Goal: Task Accomplishment & Management: Use online tool/utility

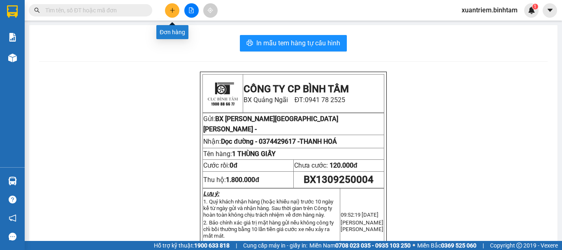
click at [177, 14] on button at bounding box center [172, 10] width 14 height 14
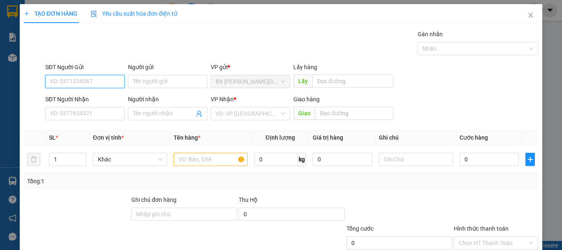
click at [96, 78] on input "SĐT Người Gửi" at bounding box center [84, 81] width 79 height 13
click at [96, 77] on input "0969810151" at bounding box center [84, 81] width 79 height 13
click at [93, 82] on input "0969810151" at bounding box center [84, 81] width 79 height 13
type input "0969810151"
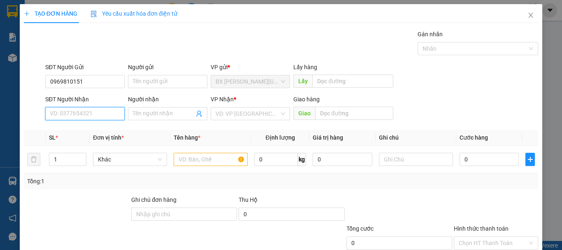
click at [84, 114] on input "SĐT Người Nhận" at bounding box center [84, 113] width 79 height 13
click at [184, 157] on input "text" at bounding box center [211, 159] width 74 height 13
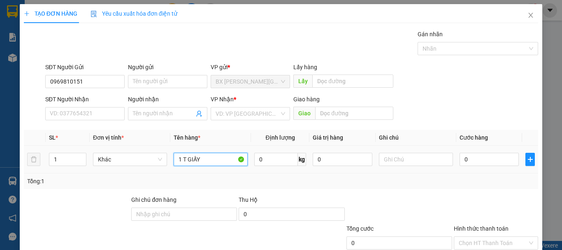
type input "1 T GIẤY"
click at [476, 167] on div "0" at bounding box center [489, 159] width 59 height 16
click at [522, 156] on td at bounding box center [530, 160] width 16 height 28
click at [493, 170] on td "0" at bounding box center [490, 160] width 66 height 28
click at [492, 158] on input "0" at bounding box center [489, 159] width 59 height 13
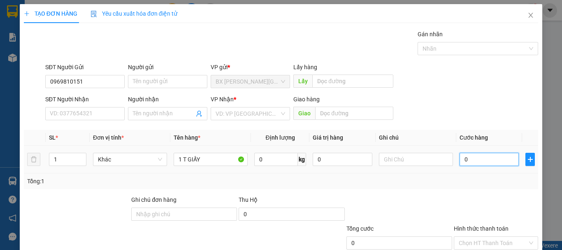
type input "1"
type input "10"
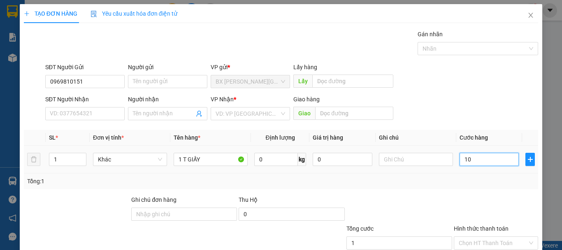
type input "10"
type input "100"
type input "1.000"
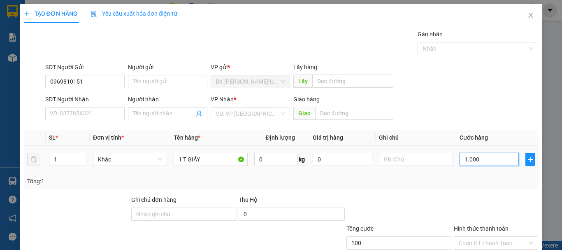
type input "1.000"
type input "10.000"
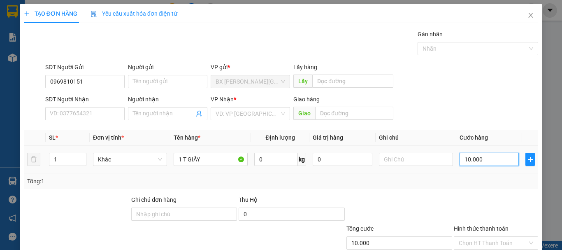
type input "100.000"
click at [91, 109] on input "SĐT Người Nhận" at bounding box center [84, 113] width 79 height 13
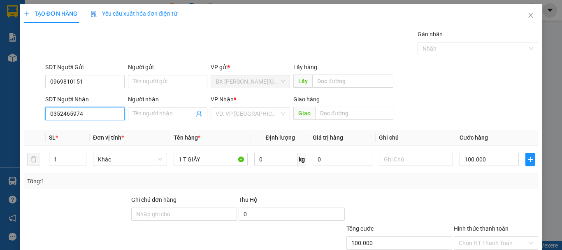
click at [93, 110] on input "0352465974" at bounding box center [84, 113] width 79 height 13
click at [93, 113] on input "0352465974" at bounding box center [84, 113] width 79 height 13
type input "0352465974"
click at [254, 108] on input "search" at bounding box center [248, 113] width 64 height 12
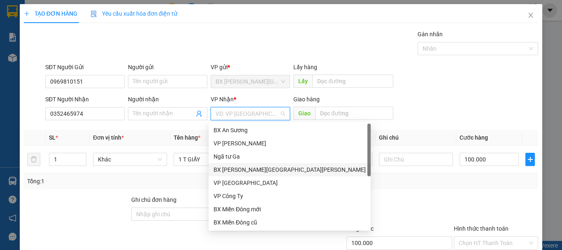
scroll to position [26, 0]
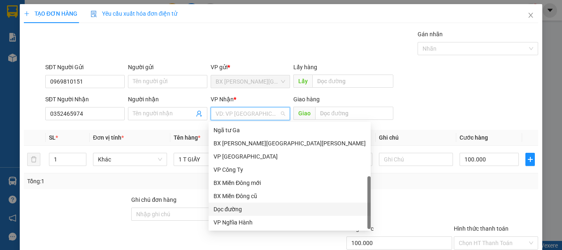
drag, startPoint x: 245, startPoint y: 205, endPoint x: 289, endPoint y: 163, distance: 60.6
click at [245, 205] on div "Dọc đường" at bounding box center [290, 209] width 152 height 9
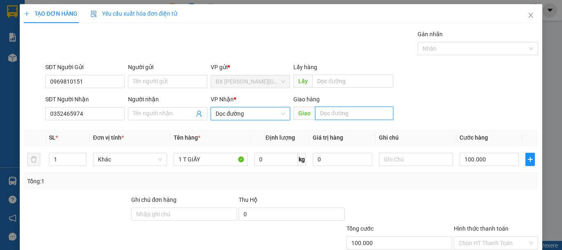
click at [347, 116] on input "text" at bounding box center [354, 113] width 78 height 13
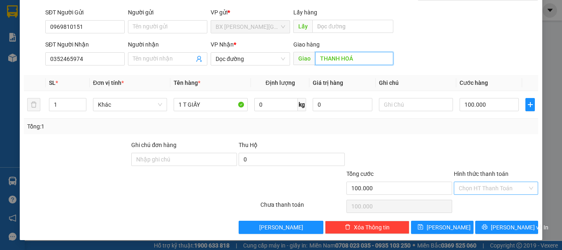
type input "THANH HOÁ"
click at [485, 186] on input "Hình thức thanh toán" at bounding box center [493, 188] width 69 height 12
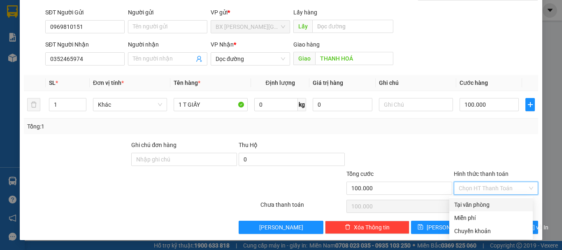
click at [473, 200] on div "Tại văn phòng" at bounding box center [491, 204] width 74 height 9
type input "0"
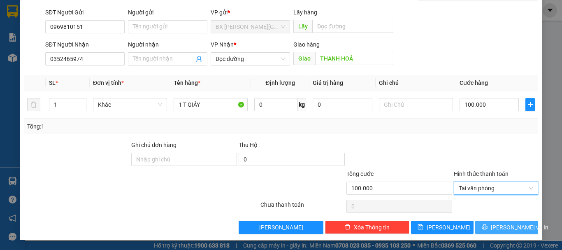
click at [482, 223] on button "[PERSON_NAME] và In" at bounding box center [506, 227] width 63 height 13
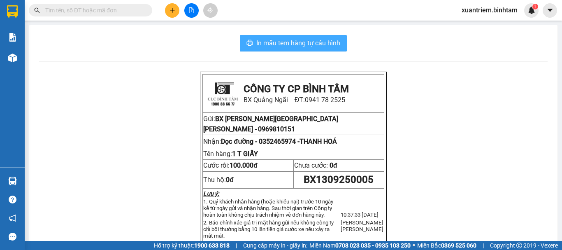
click at [308, 36] on button "In mẫu tem hàng tự cấu hình" at bounding box center [293, 43] width 107 height 16
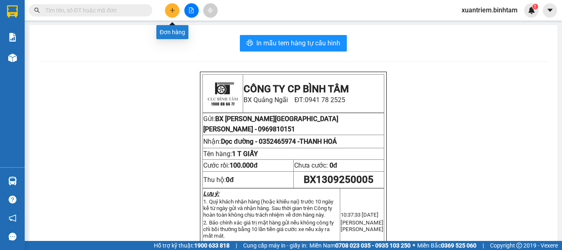
click at [171, 9] on icon "plus" at bounding box center [173, 10] width 6 height 6
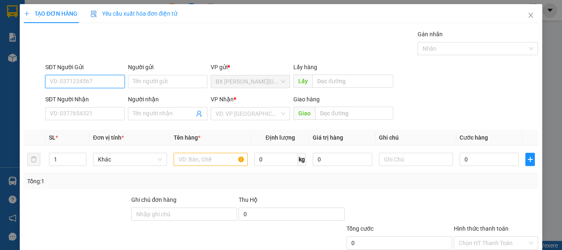
click at [103, 78] on input "SĐT Người Gửi" at bounding box center [84, 81] width 79 height 13
type input "0917695026"
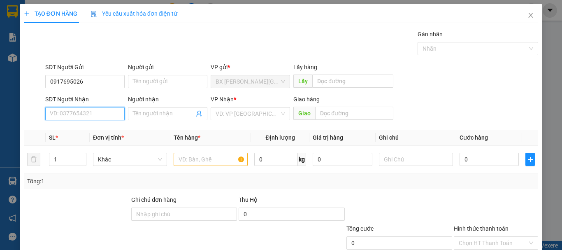
click at [113, 113] on input "SĐT Người Nhận" at bounding box center [84, 113] width 79 height 13
type input "0343353134"
click at [99, 126] on div "0343353134 - [PERSON_NAME]" at bounding box center [90, 130] width 81 height 9
type input "KIỀU"
type input "[PERSON_NAME]"
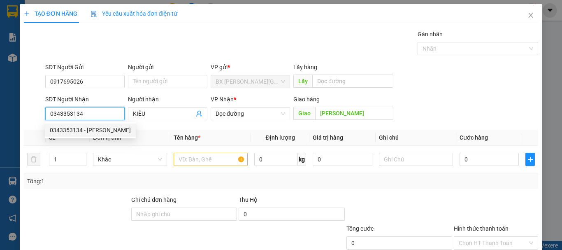
type input "120.000"
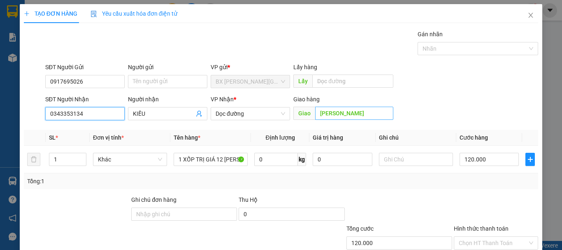
type input "0343353134"
click at [353, 111] on input "[PERSON_NAME]" at bounding box center [354, 113] width 78 height 13
click at [257, 112] on span "Dọc đường" at bounding box center [251, 113] width 70 height 12
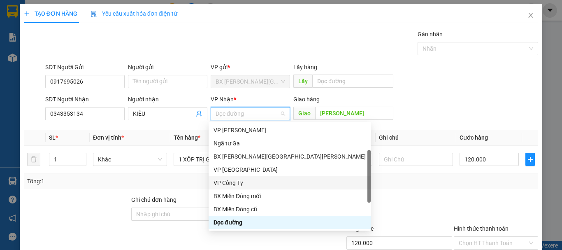
scroll to position [26, 0]
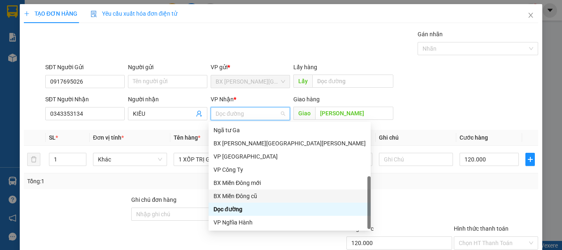
click at [254, 196] on div "BX Miền Đông cũ" at bounding box center [290, 195] width 152 height 9
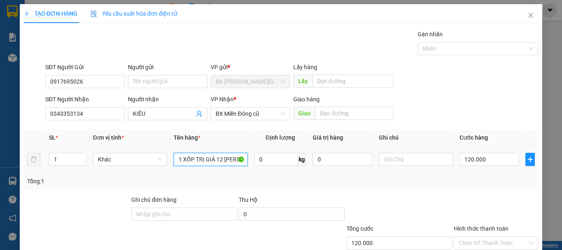
drag, startPoint x: 177, startPoint y: 158, endPoint x: 272, endPoint y: 172, distance: 96.1
click at [272, 172] on tr "1 Khác 1 XỐP TRỊ GIÁ 12 [PERSON_NAME] 0 kg 0 120.000" at bounding box center [281, 160] width 515 height 28
type input "1 XỐP+1 BAO"
click at [484, 158] on input "120.000" at bounding box center [489, 159] width 59 height 13
type input "1"
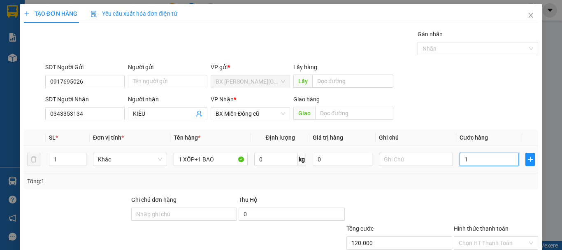
type input "1"
type input "13"
type input "130"
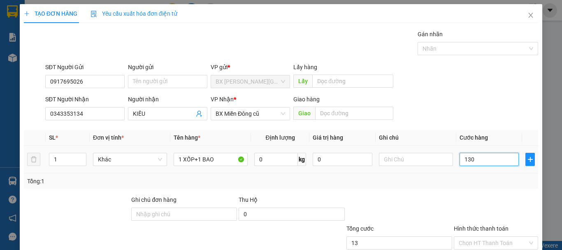
type input "130"
type input "1.300"
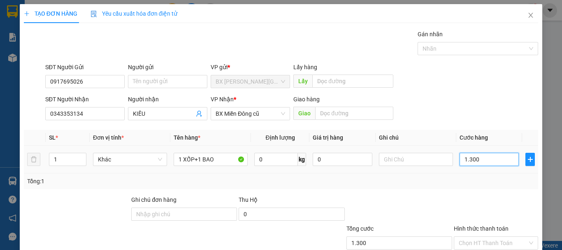
type input "13.000"
type input "130.000"
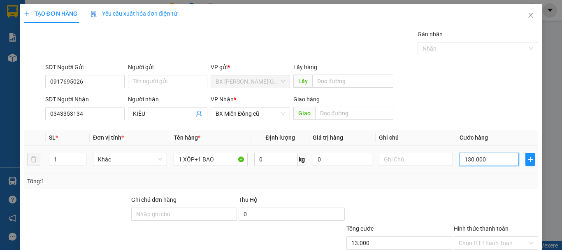
type input "130.000"
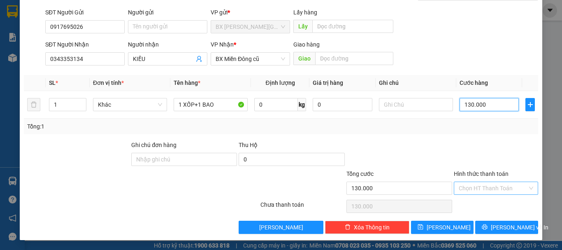
type input "130.000"
click at [501, 187] on input "Hình thức thanh toán" at bounding box center [493, 188] width 69 height 12
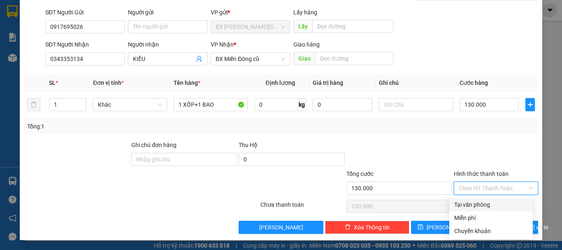
click at [490, 203] on div "Tại văn phòng" at bounding box center [491, 204] width 74 height 9
type input "0"
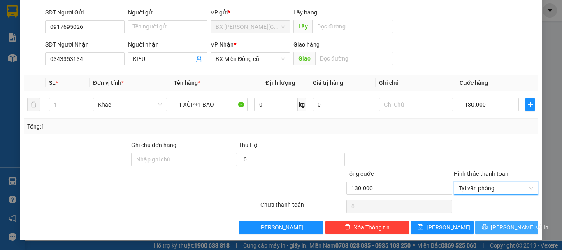
click at [495, 228] on span "[PERSON_NAME] và In" at bounding box center [520, 227] width 58 height 9
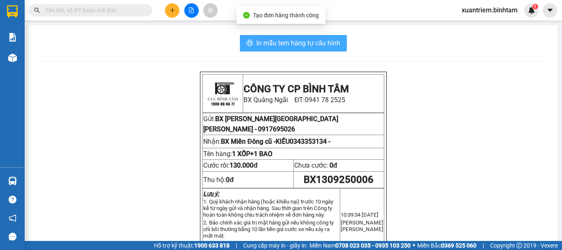
click at [312, 42] on span "In mẫu tem hàng tự cấu hình" at bounding box center [298, 43] width 84 height 10
click at [267, 35] on button "In mẫu tem hàng tự cấu hình" at bounding box center [293, 43] width 107 height 16
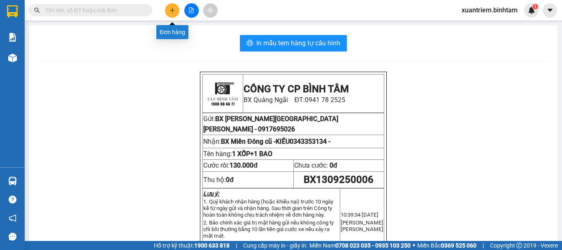
click at [168, 12] on button at bounding box center [172, 10] width 14 height 14
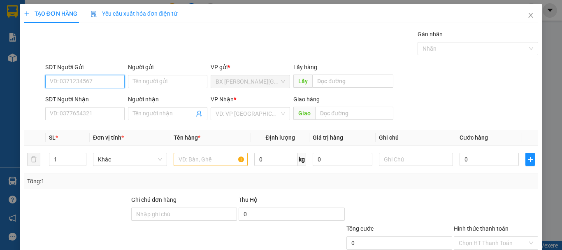
click at [84, 86] on input "SĐT Người Gửi" at bounding box center [84, 81] width 79 height 13
type input "0972563803"
click at [94, 79] on input "0972563803" at bounding box center [84, 81] width 79 height 13
click at [92, 100] on div "0972563803" at bounding box center [84, 97] width 69 height 9
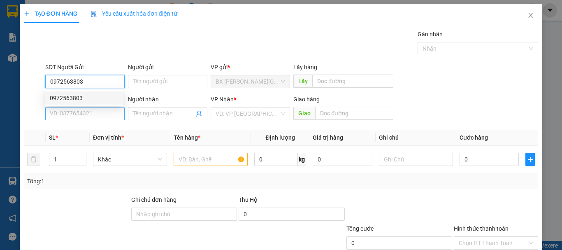
type input "0939203169"
type input "MINH"
type input "100.000"
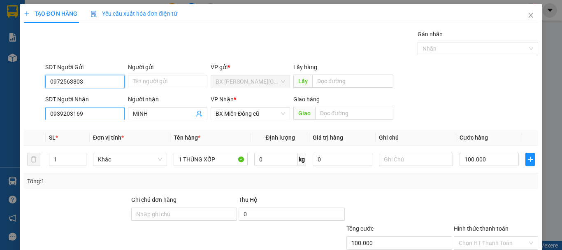
type input "0972563803"
click at [83, 113] on input "0939203169" at bounding box center [84, 113] width 79 height 13
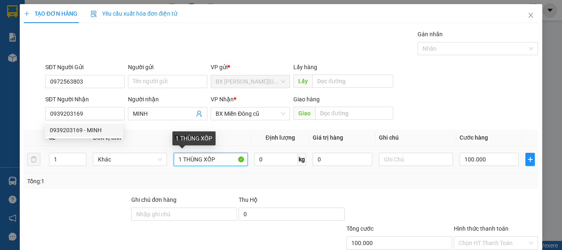
click at [216, 158] on input "1 THÙNG XỐP" at bounding box center [211, 159] width 74 height 13
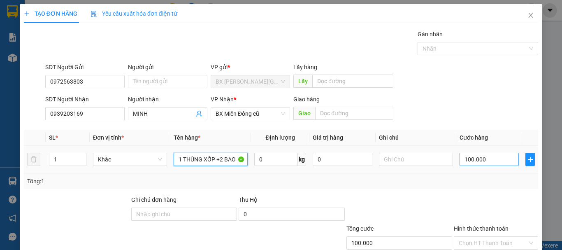
type input "1 THÙNG XỐP +2 BAO"
click at [484, 164] on input "100.000" at bounding box center [489, 159] width 59 height 13
type input "2"
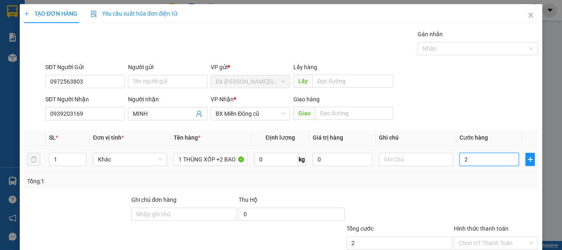
type input "20"
type input "200"
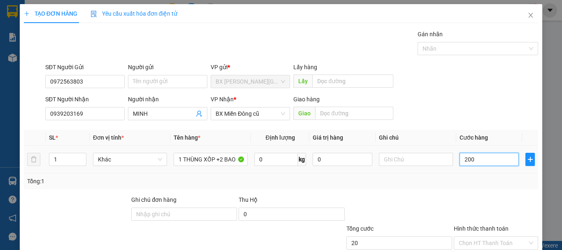
type input "200"
type input "2.000"
type input "20.000"
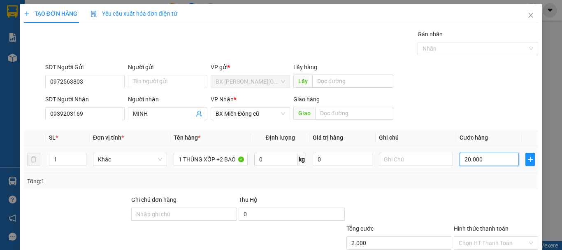
type input "20.000"
type input "200.000"
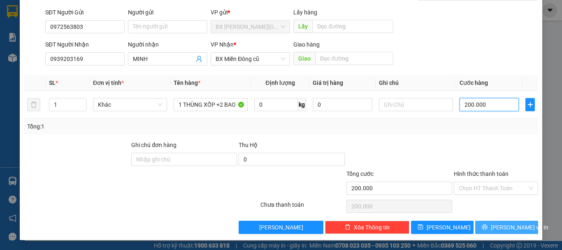
type input "200.000"
click at [500, 225] on span "[PERSON_NAME] và In" at bounding box center [520, 227] width 58 height 9
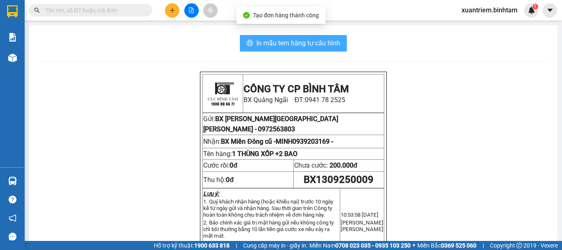
click at [280, 42] on span "In mẫu tem hàng tự cấu hình" at bounding box center [298, 43] width 84 height 10
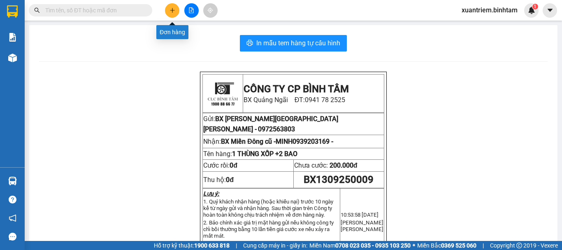
click at [170, 12] on icon "plus" at bounding box center [173, 10] width 6 height 6
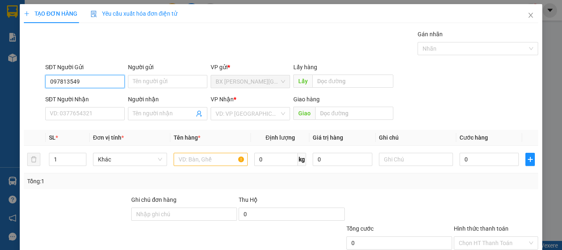
type input "0978135497"
click at [105, 83] on input "0978135497" at bounding box center [84, 81] width 79 height 13
click at [94, 97] on div "0978135497" at bounding box center [84, 97] width 69 height 9
type input "0938782733"
type input "80.000"
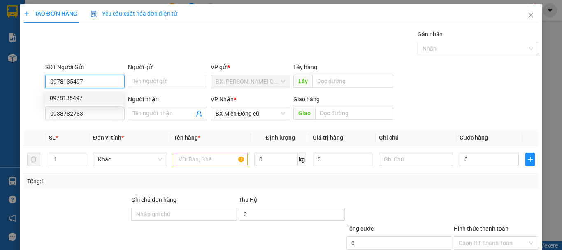
type input "80.000"
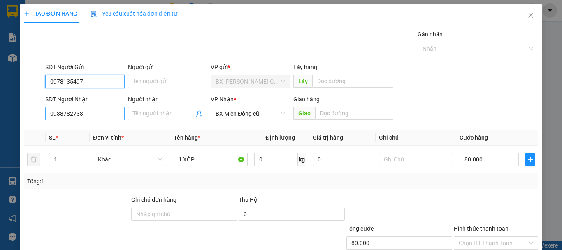
type input "0978135497"
drag, startPoint x: 87, startPoint y: 114, endPoint x: 218, endPoint y: 122, distance: 131.6
click at [89, 114] on input "0938782733" at bounding box center [84, 113] width 79 height 13
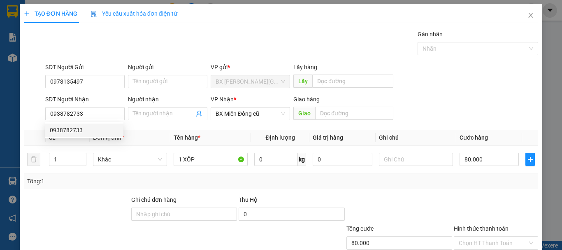
click at [87, 137] on div "0938782733 0938782733" at bounding box center [84, 130] width 79 height 16
click at [87, 132] on th "SL *" at bounding box center [68, 138] width 44 height 16
click at [491, 165] on input "80.000" at bounding box center [489, 159] width 59 height 13
type input "1"
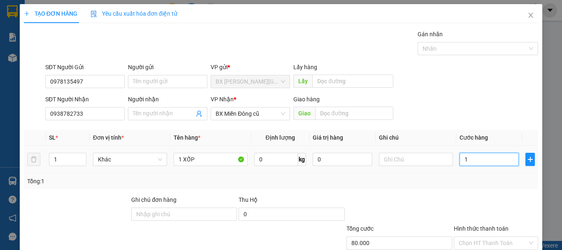
type input "1"
type input "10"
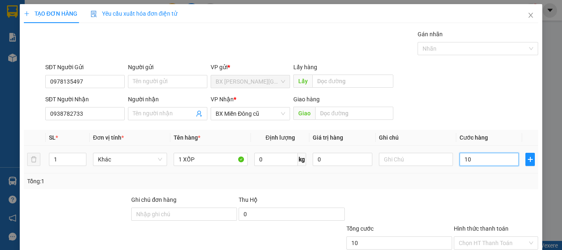
type input "100"
type input "1.000"
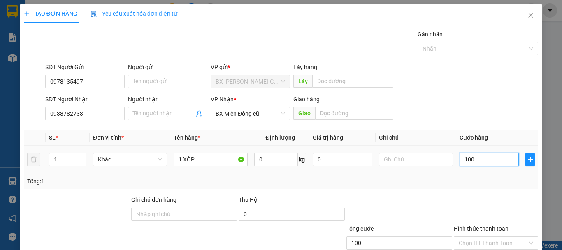
type input "1.000"
type input "10.000"
type input "100.000"
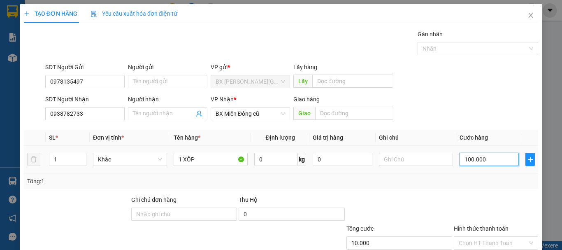
type input "100.000"
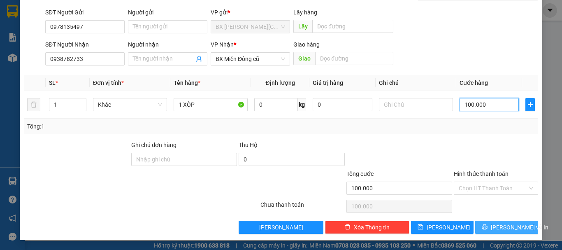
type input "100.000"
click at [487, 226] on icon "printer" at bounding box center [484, 226] width 5 height 5
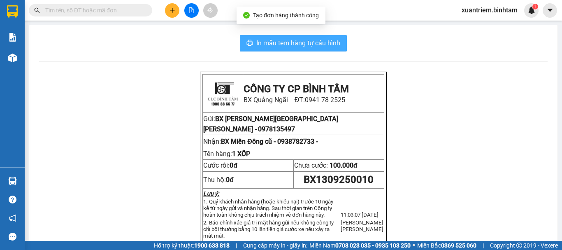
click at [314, 42] on span "In mẫu tem hàng tự cấu hình" at bounding box center [298, 43] width 84 height 10
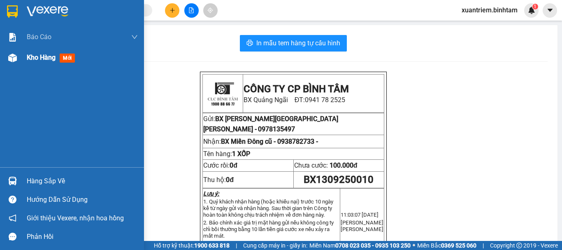
click at [32, 53] on div "Kho hàng mới" at bounding box center [52, 57] width 51 height 10
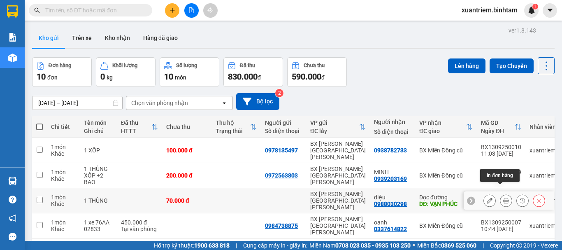
click at [503, 193] on button at bounding box center [507, 200] width 12 height 14
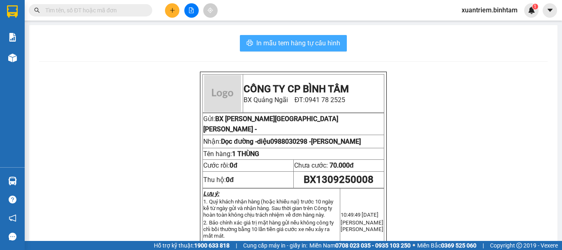
click at [319, 43] on span "In mẫu tem hàng tự cấu hình" at bounding box center [298, 43] width 84 height 10
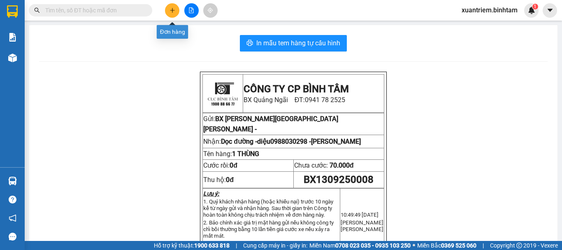
click at [173, 12] on icon "plus" at bounding box center [173, 10] width 6 height 6
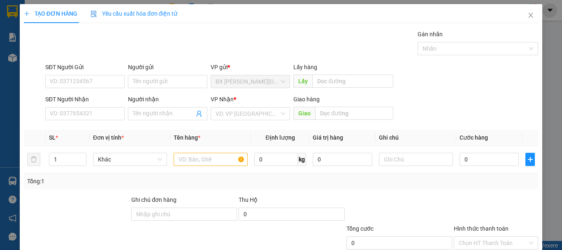
click at [100, 88] on div "SĐT Người Gửi VD: 0371234567" at bounding box center [84, 77] width 79 height 29
click at [100, 85] on input "SĐT Người Gửi" at bounding box center [84, 81] width 79 height 13
click at [98, 86] on input "0392884443" at bounding box center [84, 81] width 79 height 13
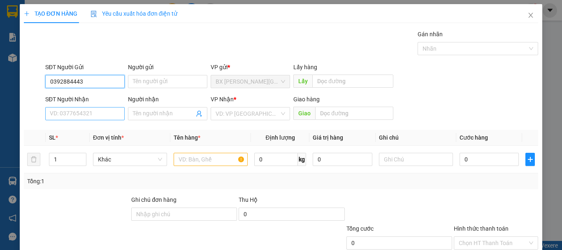
type input "0392884443"
click at [95, 112] on input "SĐT Người Nhận" at bounding box center [84, 113] width 79 height 13
click at [96, 112] on input "0705765486" at bounding box center [84, 113] width 79 height 13
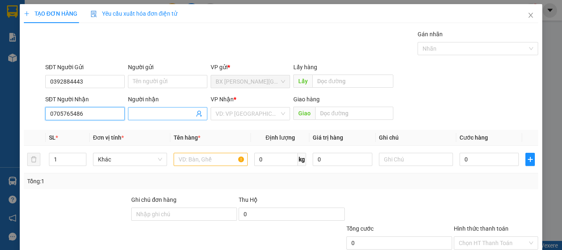
type input "0705765486"
click at [156, 116] on input "Người nhận" at bounding box center [163, 113] width 61 height 9
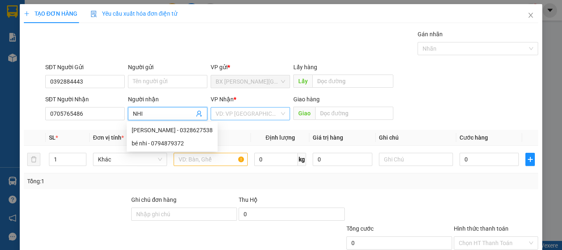
type input "NHI"
click at [263, 119] on input "search" at bounding box center [248, 113] width 64 height 12
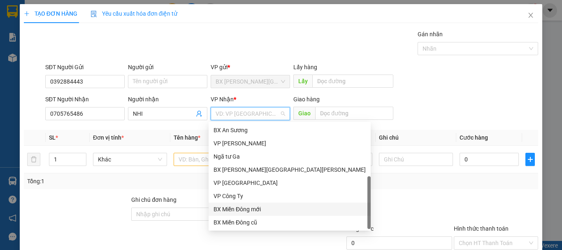
scroll to position [26, 0]
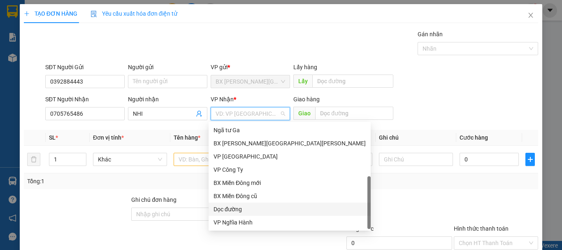
click at [236, 208] on div "Dọc đường" at bounding box center [290, 209] width 152 height 9
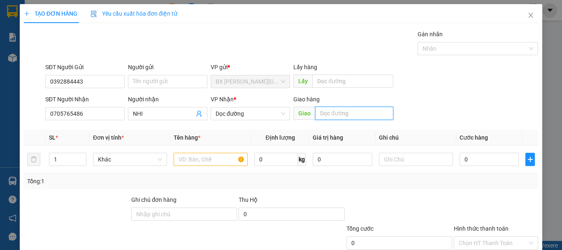
click at [333, 112] on input "text" at bounding box center [354, 113] width 78 height 13
type input "AN SƯƠNG"
click at [216, 161] on input "text" at bounding box center [211, 159] width 74 height 13
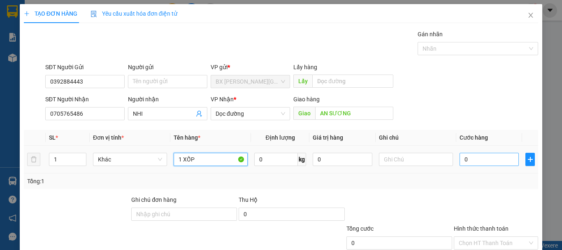
type input "1 XỐP"
click at [468, 158] on input "0" at bounding box center [489, 159] width 59 height 13
type input "7"
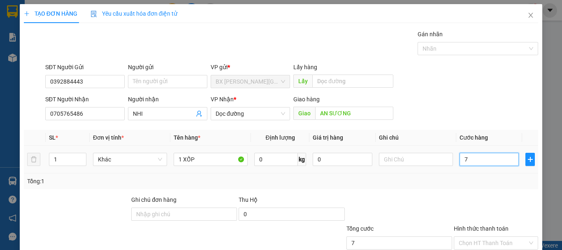
type input "70"
type input "700"
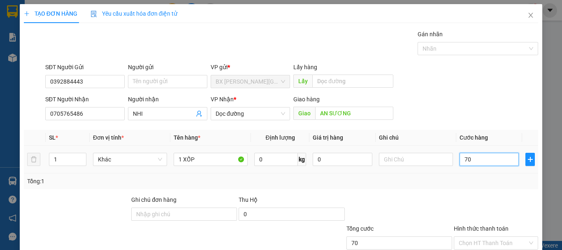
type input "700"
type input "7.000"
type input "70.000"
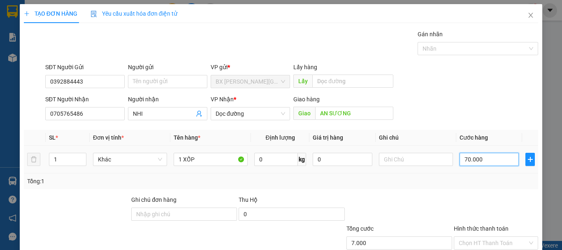
type input "70.000"
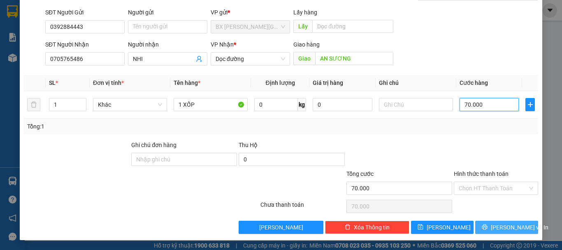
type input "70.000"
click at [505, 231] on span "[PERSON_NAME] và In" at bounding box center [520, 227] width 58 height 9
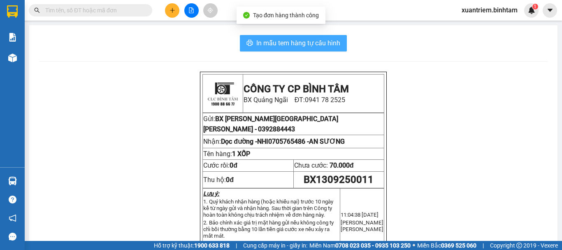
click at [285, 49] on button "In mẫu tem hàng tự cấu hình" at bounding box center [293, 43] width 107 height 16
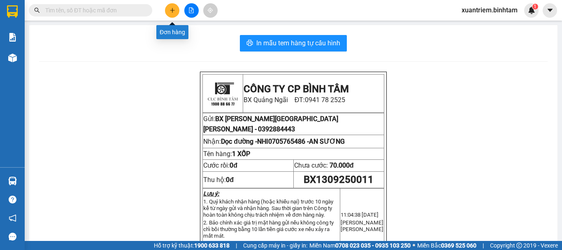
click at [175, 9] on icon "plus" at bounding box center [173, 10] width 6 height 6
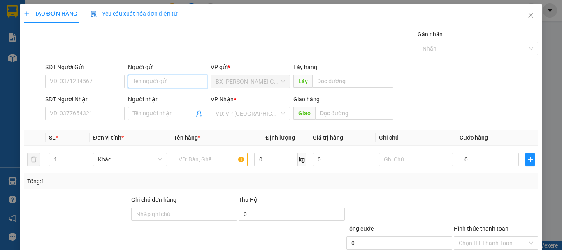
click at [168, 86] on input "Người gửi" at bounding box center [167, 81] width 79 height 13
type input "TL"
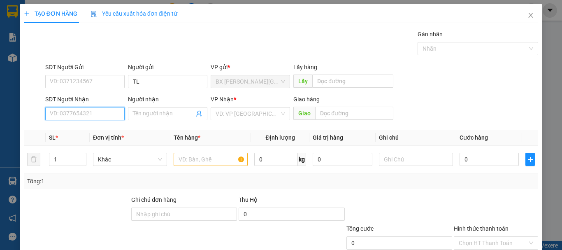
drag, startPoint x: 168, startPoint y: 86, endPoint x: 91, endPoint y: 107, distance: 80.3
click at [91, 107] on input "SĐT Người Nhận" at bounding box center [84, 113] width 79 height 13
type input "0984153476"
click at [104, 132] on div "0984153476 - [PERSON_NAME]" at bounding box center [90, 130] width 81 height 9
type input "DŨNG"
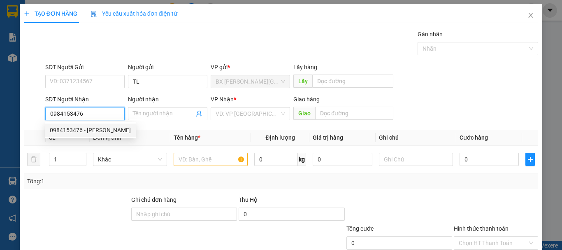
type input "THANH HOÁ"
type input "600.000"
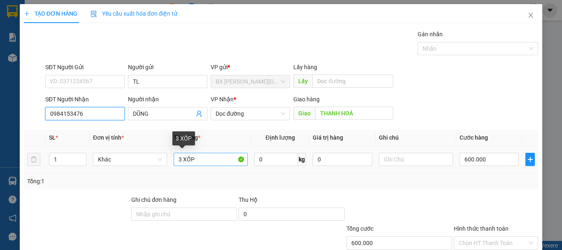
type input "0984153476"
click at [180, 163] on input "3 XỐP" at bounding box center [211, 159] width 74 height 13
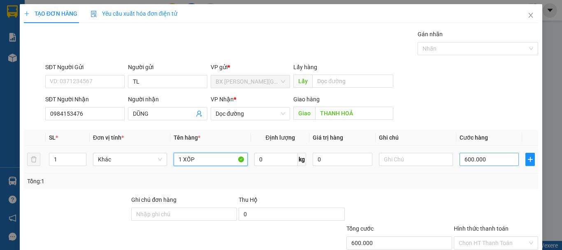
type input "1 XỐP"
click at [481, 161] on input "600.000" at bounding box center [489, 159] width 59 height 13
type input "2"
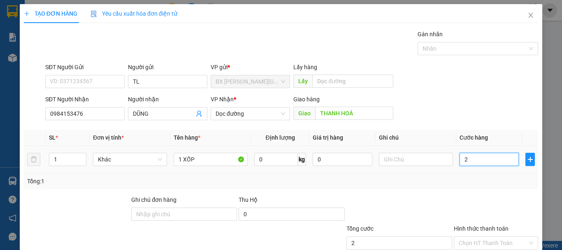
type input "20"
type input "200"
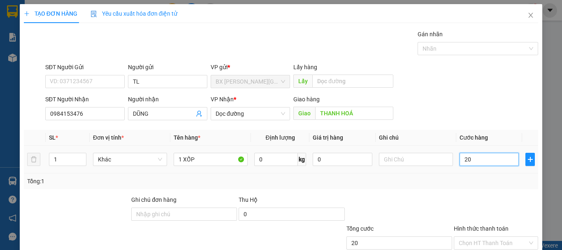
type input "200"
type input "2.000"
type input "20.000"
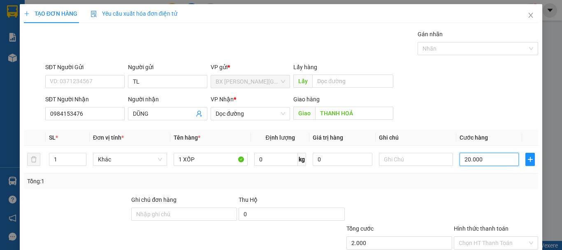
type input "20.000"
type input "200.000"
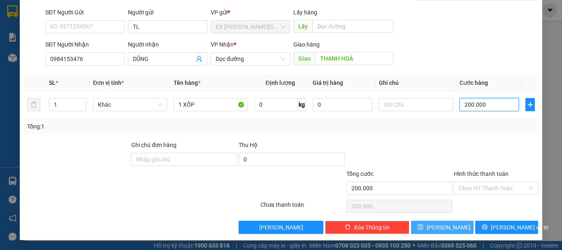
type input "200.000"
click at [438, 227] on span "[PERSON_NAME]" at bounding box center [449, 227] width 44 height 9
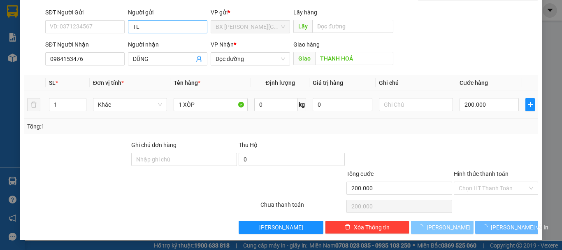
type input "0"
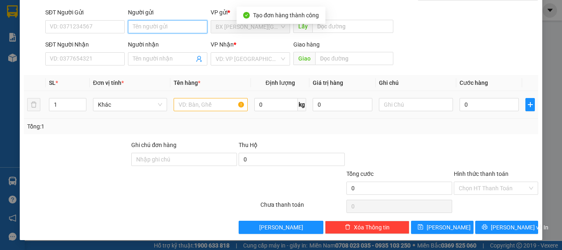
click at [182, 26] on input "Người gửi" at bounding box center [167, 26] width 79 height 13
type input "TL"
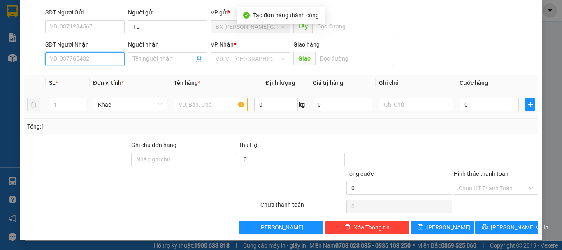
click at [99, 60] on input "SĐT Người Nhận" at bounding box center [84, 58] width 79 height 13
click at [97, 59] on input "0987238638" at bounding box center [84, 58] width 79 height 13
type input "0987238638"
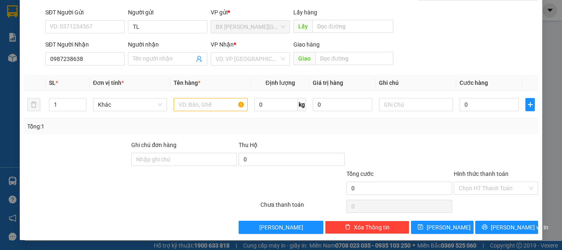
click at [231, 50] on div "VP Nhận *" at bounding box center [250, 46] width 79 height 12
click at [236, 56] on input "search" at bounding box center [248, 59] width 64 height 12
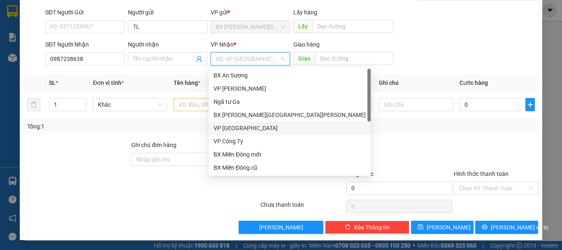
click at [235, 124] on div "VP [GEOGRAPHIC_DATA]" at bounding box center [290, 127] width 152 height 9
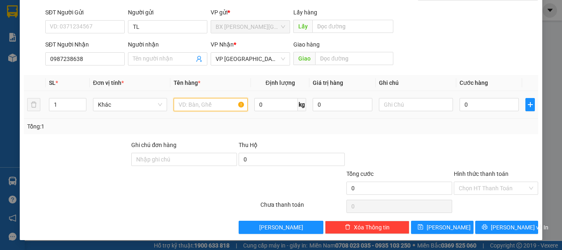
click at [203, 105] on input "text" at bounding box center [211, 104] width 74 height 13
type input "1 XỐP"
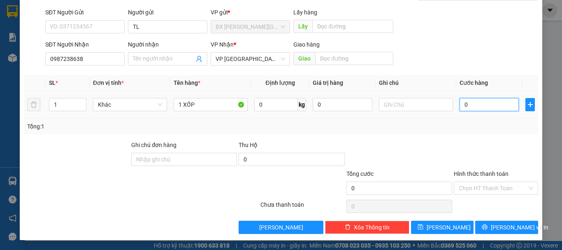
click at [469, 103] on input "0" at bounding box center [489, 104] width 59 height 13
type input "1"
type input "13"
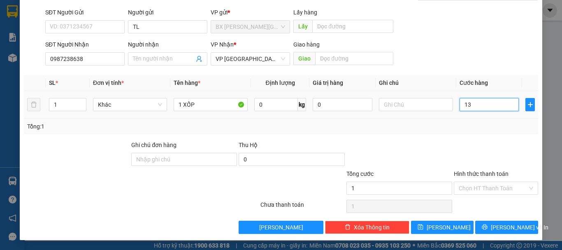
type input "13"
type input "130"
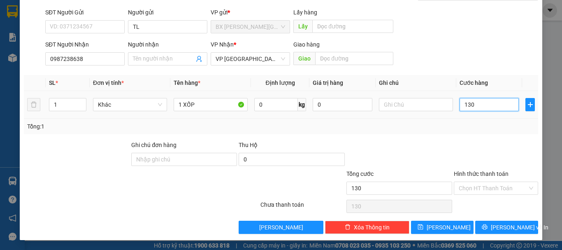
type input "1.300"
type input "13.000"
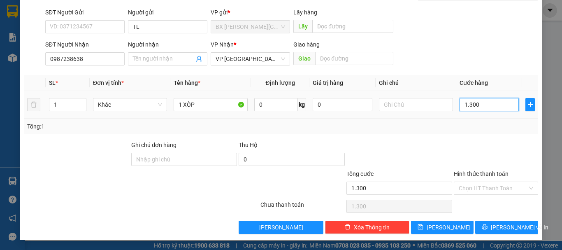
type input "13.000"
type input "130.000"
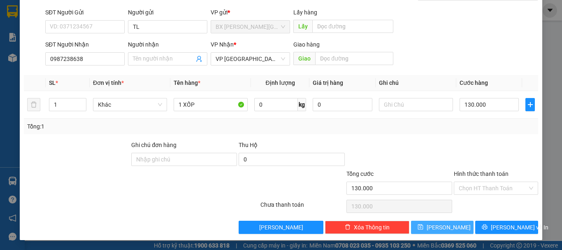
click at [447, 228] on button "[PERSON_NAME]" at bounding box center [442, 227] width 63 height 13
type input "0"
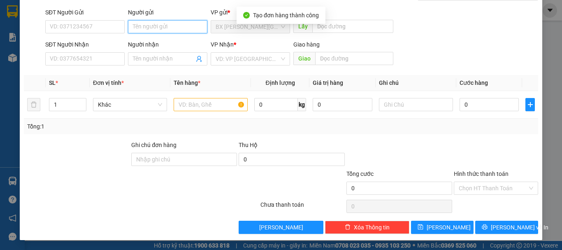
click at [172, 30] on input "Người gửi" at bounding box center [167, 26] width 79 height 13
type input "TL"
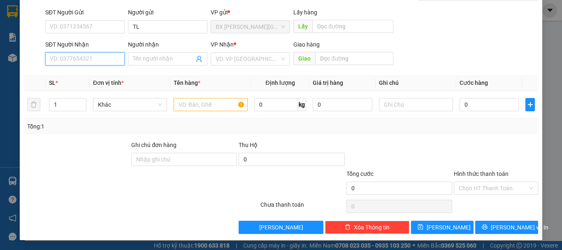
click at [87, 64] on input "SĐT Người Nhận" at bounding box center [84, 58] width 79 height 13
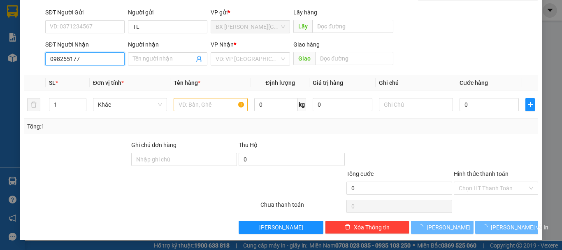
type input "0982551777"
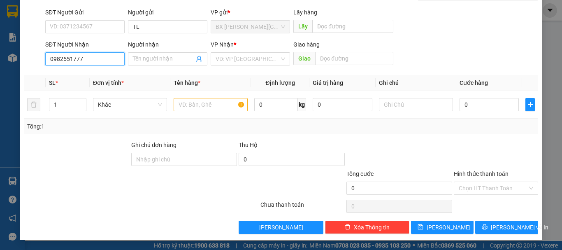
click at [93, 57] on input "0982551777" at bounding box center [84, 58] width 79 height 13
click at [85, 74] on div "0982551777" at bounding box center [84, 75] width 69 height 9
type input "150.000"
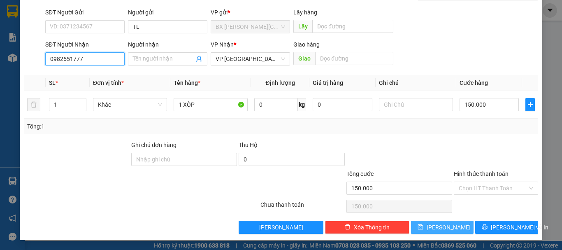
type input "0982551777"
click at [437, 226] on button "[PERSON_NAME]" at bounding box center [442, 227] width 63 height 13
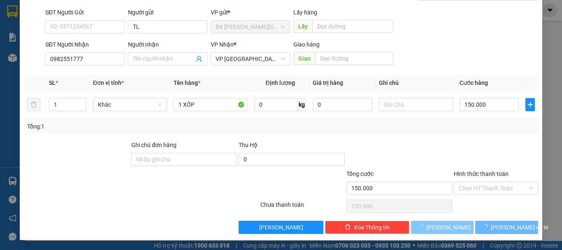
type input "0"
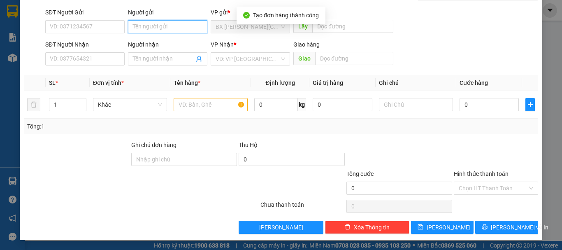
click at [170, 29] on input "Người gửi" at bounding box center [167, 26] width 79 height 13
type input "TL"
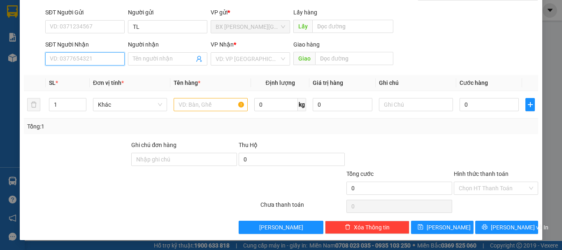
click at [62, 58] on input "SĐT Người Nhận" at bounding box center [84, 58] width 79 height 13
type input "0975458262"
click at [110, 54] on input "0975458262" at bounding box center [84, 58] width 79 height 13
click at [96, 74] on div "0975458262" at bounding box center [84, 75] width 69 height 9
type input "NGHỆ AN"
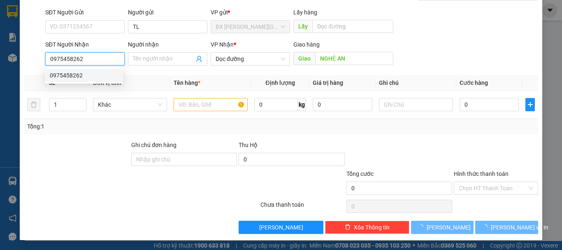
type input "130.000"
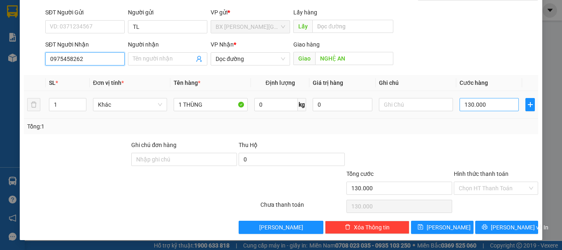
type input "0975458262"
click at [500, 105] on input "130.000" at bounding box center [489, 104] width 59 height 13
type input "1"
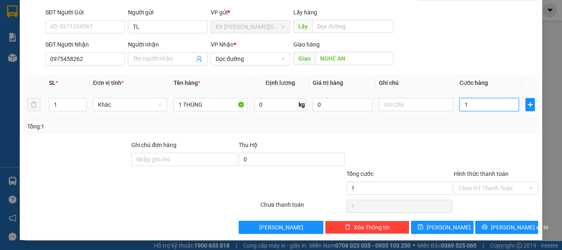
type input "18"
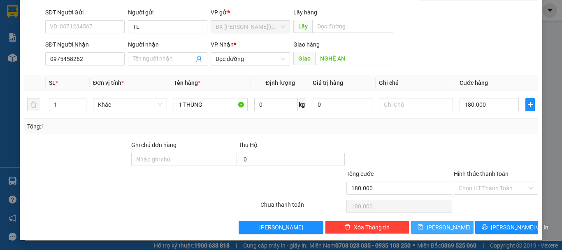
click at [448, 228] on button "[PERSON_NAME]" at bounding box center [442, 227] width 63 height 13
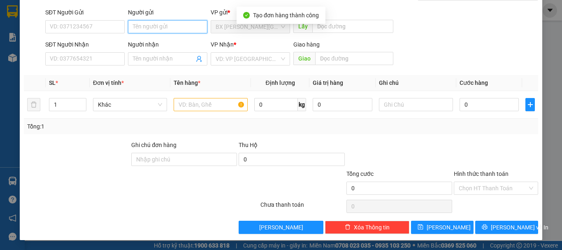
click at [159, 27] on input "Người gửi" at bounding box center [167, 26] width 79 height 13
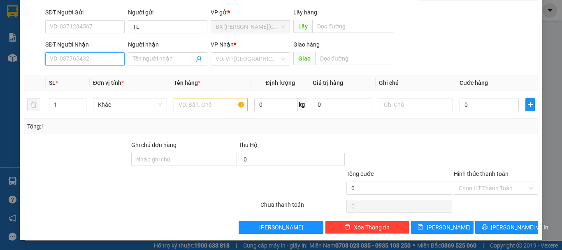
click at [109, 63] on input "SĐT Người Nhận" at bounding box center [84, 58] width 79 height 13
click at [99, 57] on input "0388569449" at bounding box center [84, 58] width 79 height 13
click at [96, 61] on input "0388569449" at bounding box center [84, 58] width 79 height 13
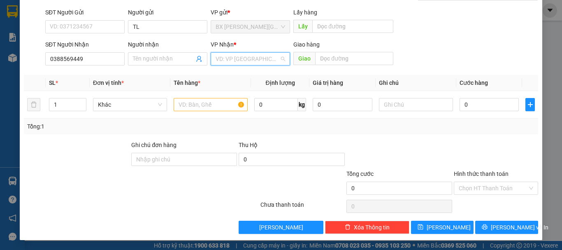
click at [227, 59] on input "search" at bounding box center [248, 59] width 64 height 12
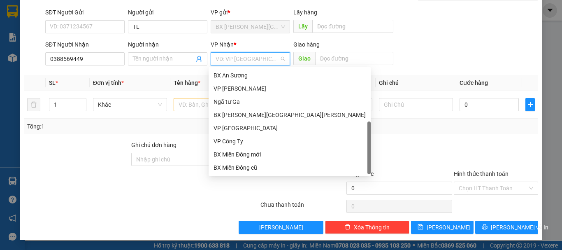
scroll to position [26, 0]
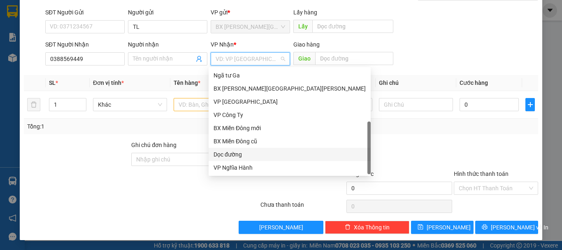
click at [262, 158] on div "Dọc đường" at bounding box center [290, 154] width 152 height 9
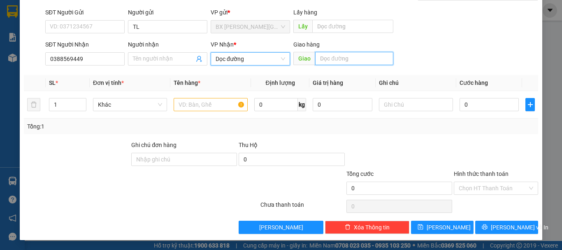
click at [331, 62] on input "text" at bounding box center [354, 58] width 78 height 13
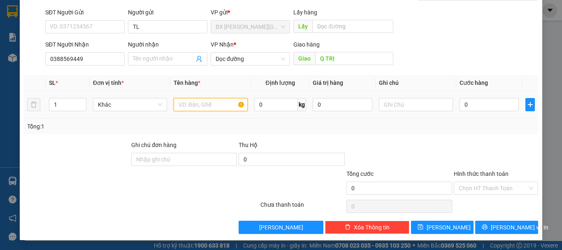
click at [224, 109] on input "text" at bounding box center [211, 104] width 74 height 13
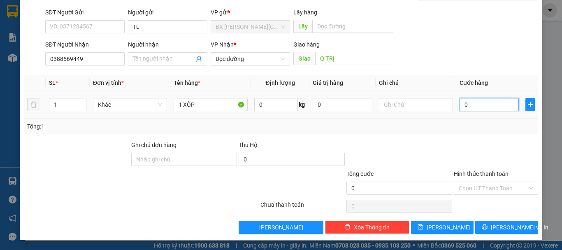
click at [466, 105] on input "0" at bounding box center [489, 104] width 59 height 13
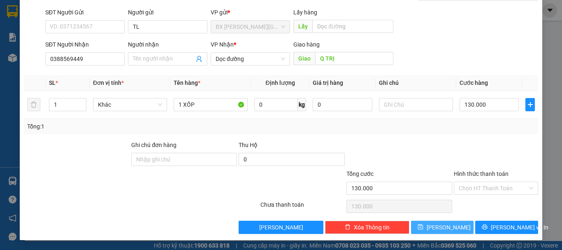
click at [459, 232] on button "[PERSON_NAME]" at bounding box center [442, 227] width 63 height 13
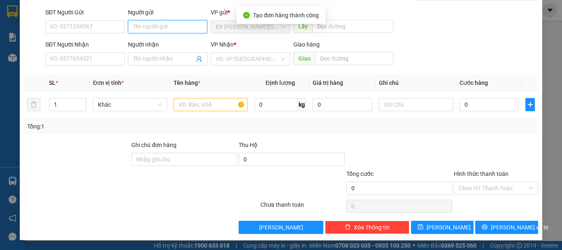
click at [161, 24] on input "Người gửi" at bounding box center [167, 26] width 79 height 13
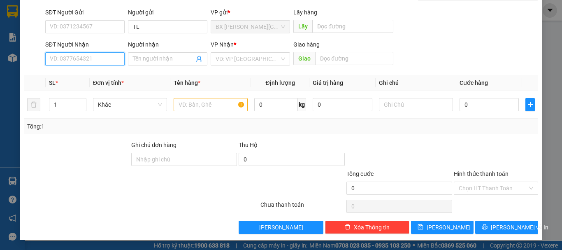
click at [89, 61] on input "SĐT Người Nhận" at bounding box center [84, 58] width 79 height 13
click at [84, 56] on input "0972864947" at bounding box center [84, 58] width 79 height 13
click at [254, 61] on input "search" at bounding box center [248, 59] width 64 height 12
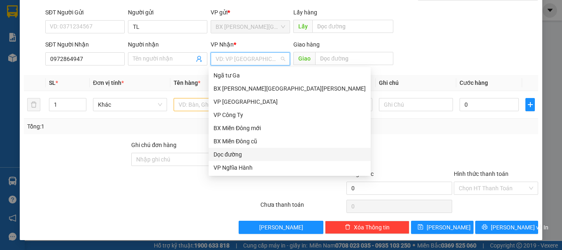
click at [238, 156] on div "Dọc đường" at bounding box center [290, 154] width 152 height 9
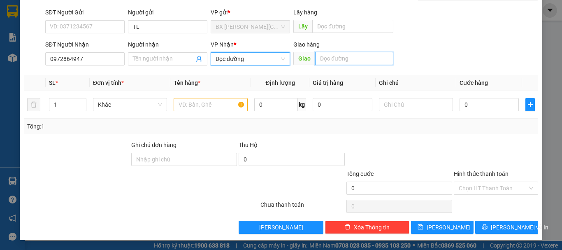
click at [326, 56] on input "text" at bounding box center [354, 58] width 78 height 13
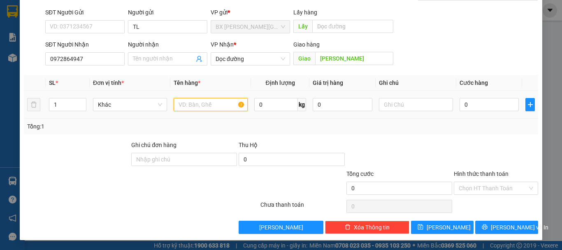
click at [210, 106] on input "text" at bounding box center [211, 104] width 74 height 13
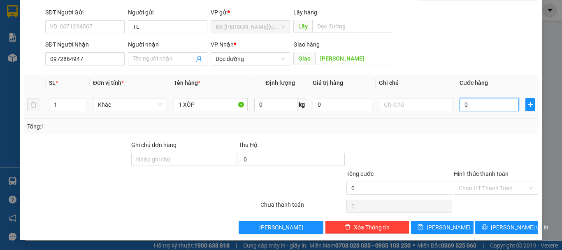
click at [483, 104] on input "0" at bounding box center [489, 104] width 59 height 13
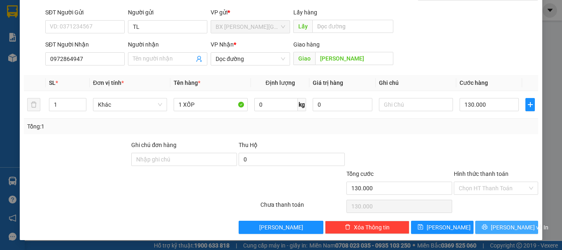
click at [515, 230] on span "[PERSON_NAME] và In" at bounding box center [520, 227] width 58 height 9
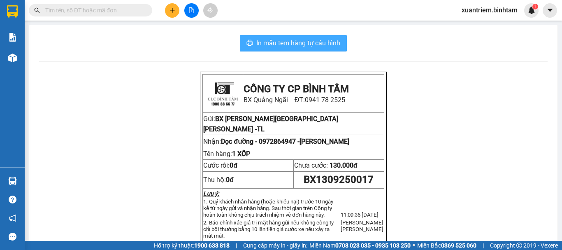
click at [259, 43] on span "In mẫu tem hàng tự cấu hình" at bounding box center [298, 43] width 84 height 10
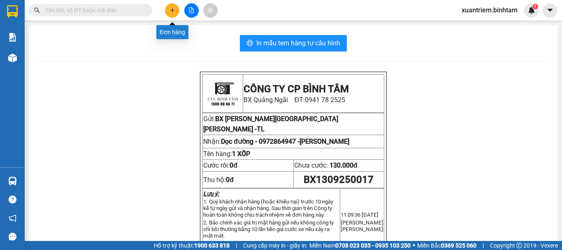
click at [170, 8] on icon "plus" at bounding box center [173, 10] width 6 height 6
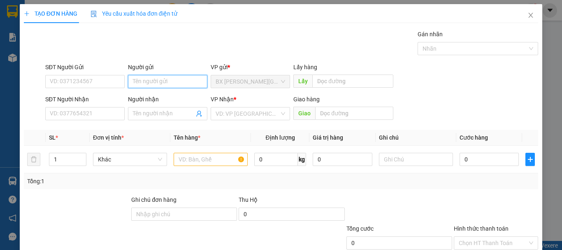
click at [178, 86] on input "Người gửi" at bounding box center [167, 81] width 79 height 13
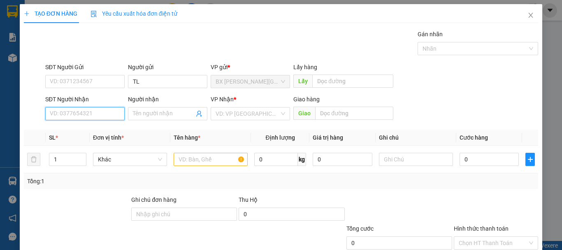
click at [107, 113] on input "SĐT Người Nhận" at bounding box center [84, 113] width 79 height 13
click at [107, 113] on input "0362450193" at bounding box center [84, 113] width 79 height 13
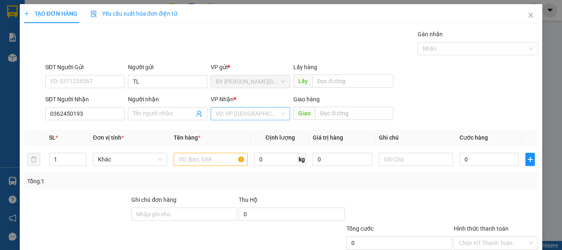
click at [238, 119] on input "search" at bounding box center [248, 113] width 64 height 12
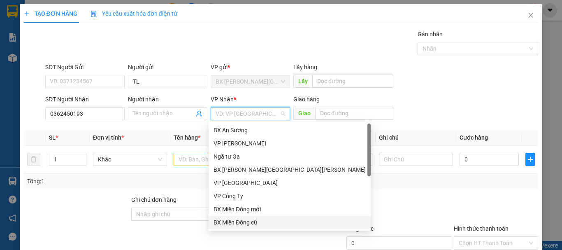
click at [245, 218] on div "BX Miền Đông cũ" at bounding box center [290, 222] width 152 height 9
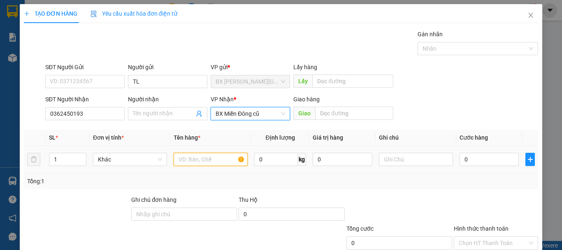
click at [220, 163] on input "text" at bounding box center [211, 159] width 74 height 13
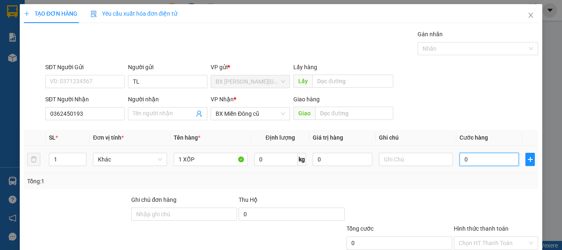
click at [494, 159] on input "0" at bounding box center [489, 159] width 59 height 13
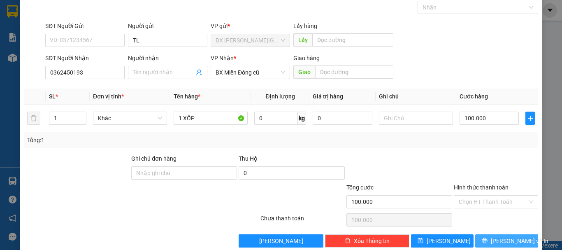
click at [506, 240] on span "[PERSON_NAME] và In" at bounding box center [520, 240] width 58 height 9
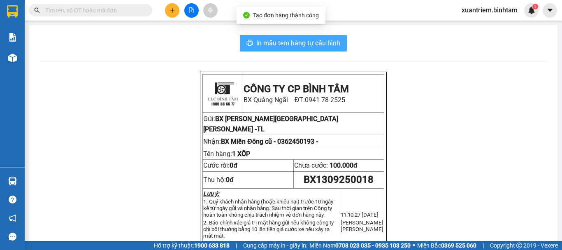
click at [299, 40] on span "In mẫu tem hàng tự cấu hình" at bounding box center [298, 43] width 84 height 10
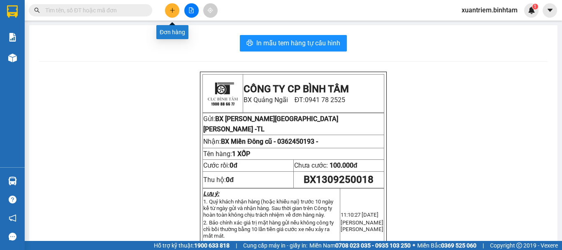
click at [173, 8] on icon "plus" at bounding box center [173, 10] width 6 height 6
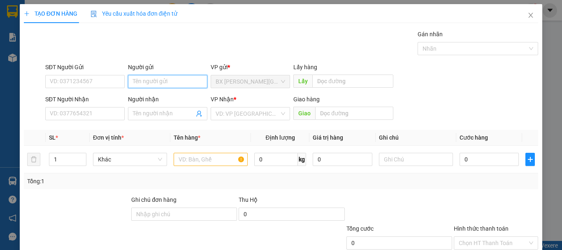
click at [159, 79] on input "Người gửi" at bounding box center [167, 81] width 79 height 13
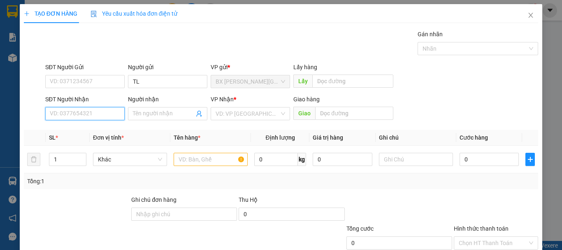
click at [112, 109] on input "SĐT Người Nhận" at bounding box center [84, 113] width 79 height 13
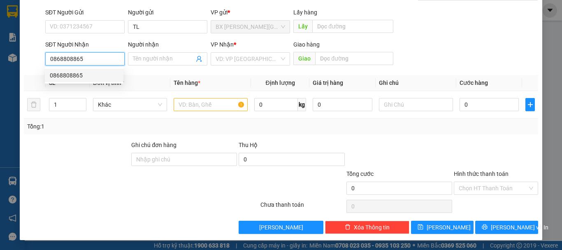
click at [96, 78] on div "0868808865" at bounding box center [84, 75] width 69 height 9
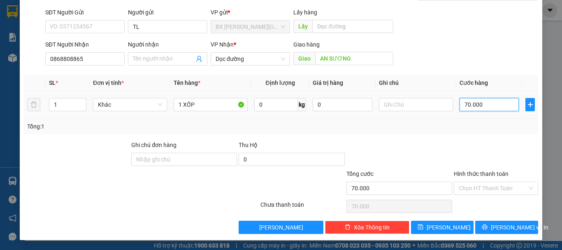
click at [485, 105] on input "70.000" at bounding box center [489, 104] width 59 height 13
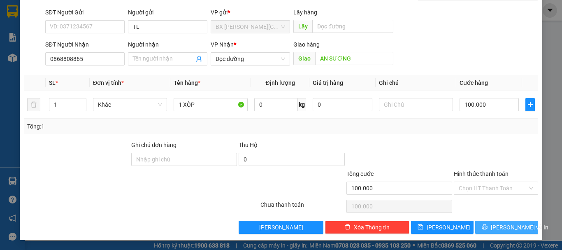
click at [510, 231] on span "[PERSON_NAME] và In" at bounding box center [520, 227] width 58 height 9
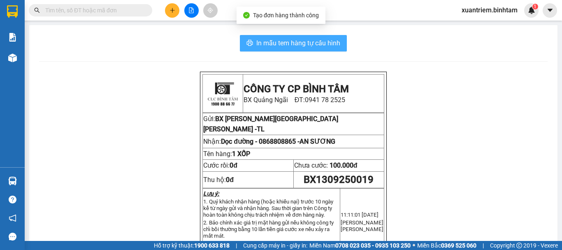
click at [275, 51] on button "In mẫu tem hàng tự cấu hình" at bounding box center [293, 43] width 107 height 16
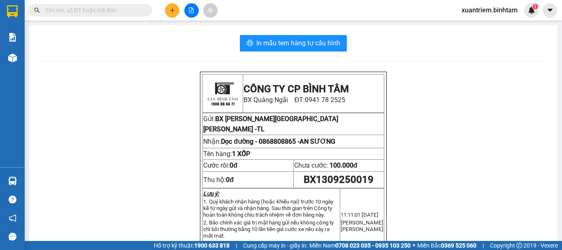
click at [174, 8] on icon "plus" at bounding box center [173, 10] width 6 height 6
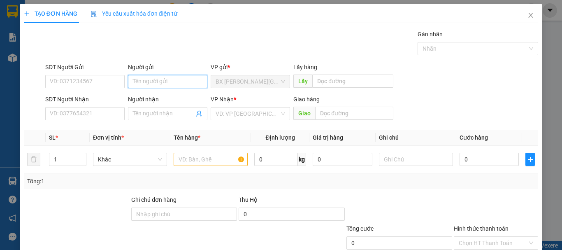
click at [187, 84] on input "Người gửi" at bounding box center [167, 81] width 79 height 13
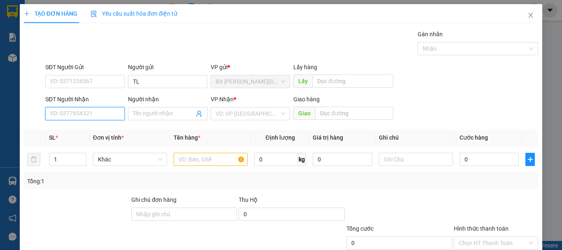
click at [97, 119] on input "SĐT Người Nhận" at bounding box center [84, 113] width 79 height 13
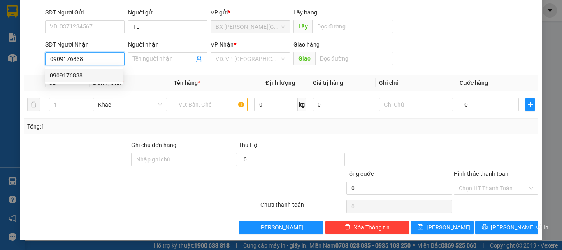
click at [77, 78] on div "0909176838" at bounding box center [84, 75] width 69 height 9
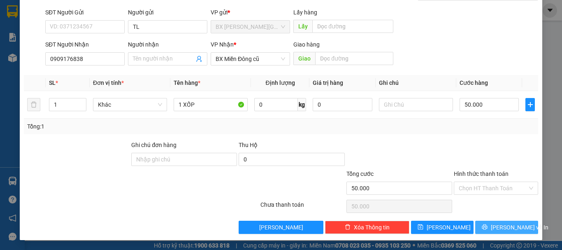
click at [492, 231] on button "[PERSON_NAME] và In" at bounding box center [506, 227] width 63 height 13
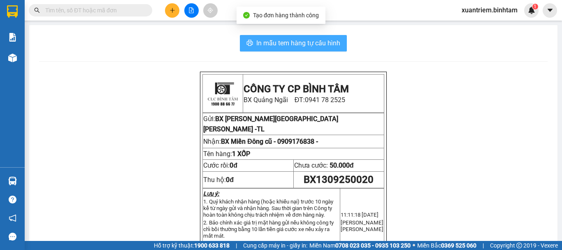
click at [307, 42] on span "In mẫu tem hàng tự cấu hình" at bounding box center [298, 43] width 84 height 10
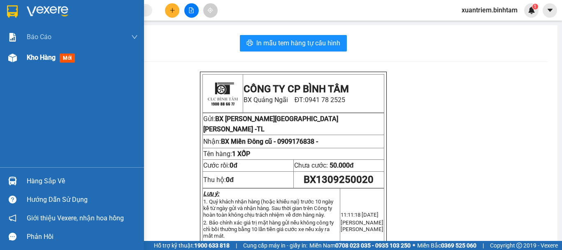
click at [13, 55] on img at bounding box center [12, 58] width 9 height 9
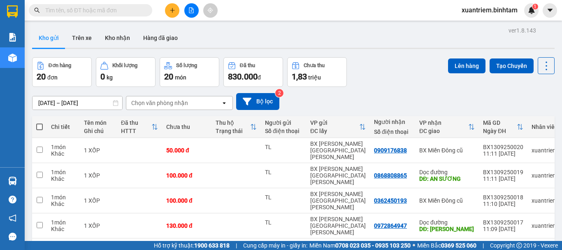
scroll to position [119, 0]
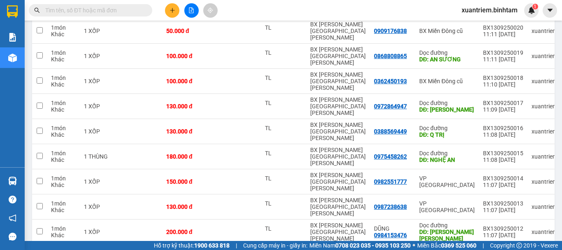
click at [164, 13] on div at bounding box center [192, 10] width 62 height 14
click at [170, 12] on icon "plus" at bounding box center [173, 10] width 6 height 6
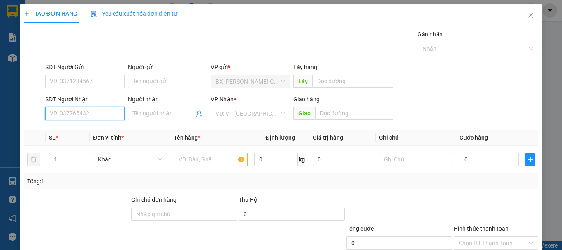
click at [108, 114] on input "SĐT Người Nhận" at bounding box center [84, 113] width 79 height 13
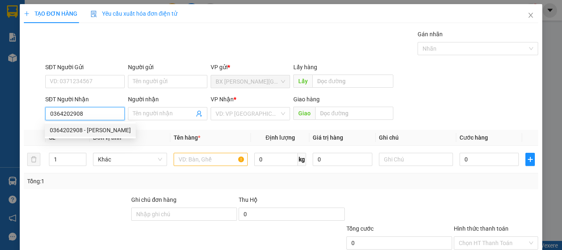
click at [108, 114] on input "0364202908" at bounding box center [84, 113] width 79 height 13
click at [93, 126] on div "0364202908 - [PERSON_NAME]" at bounding box center [90, 130] width 81 height 9
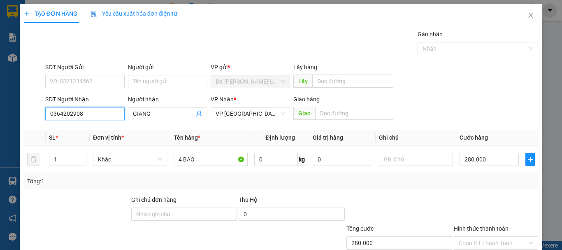
scroll to position [55, 0]
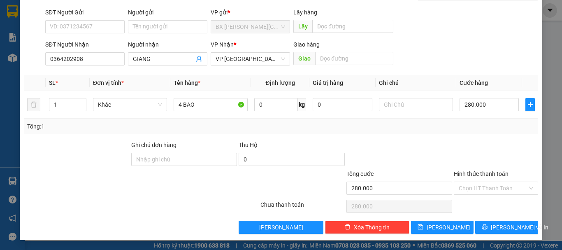
drag, startPoint x: 486, startPoint y: 188, endPoint x: 486, endPoint y: 196, distance: 7.8
click at [486, 188] on input "Hình thức thanh toán" at bounding box center [493, 188] width 69 height 12
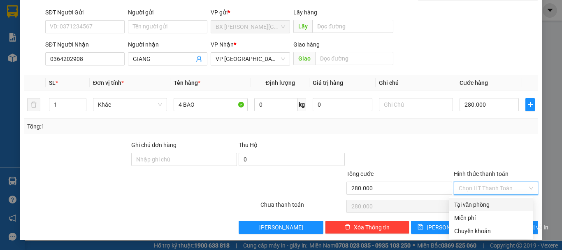
click at [484, 207] on div "Tại văn phòng" at bounding box center [491, 204] width 74 height 9
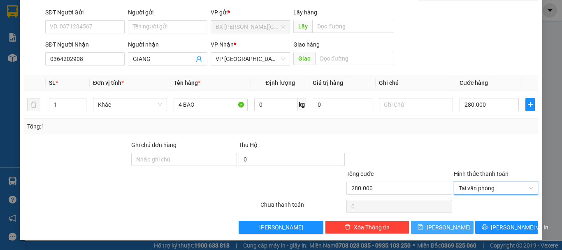
click at [451, 222] on button "[PERSON_NAME]" at bounding box center [442, 227] width 63 height 13
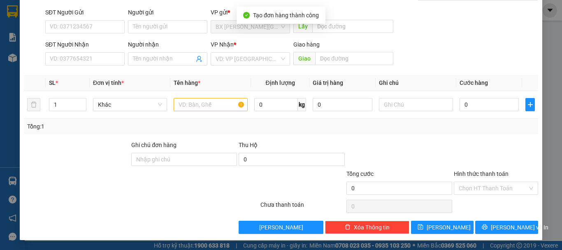
scroll to position [0, 0]
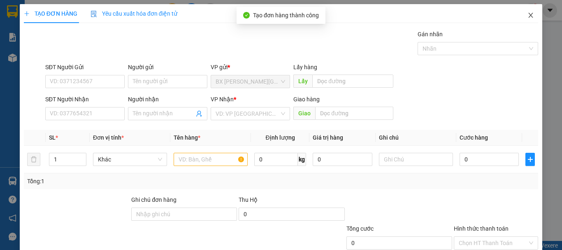
click at [528, 16] on icon "close" at bounding box center [531, 15] width 7 height 7
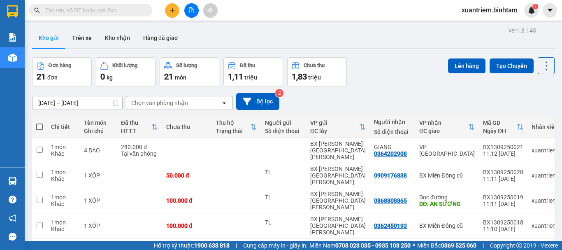
click at [170, 12] on icon "plus" at bounding box center [173, 10] width 6 height 6
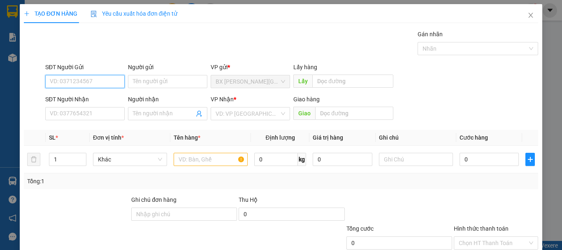
click at [69, 77] on input "SĐT Người Gửi" at bounding box center [84, 81] width 79 height 13
click at [87, 87] on input "0788681332" at bounding box center [84, 81] width 79 height 13
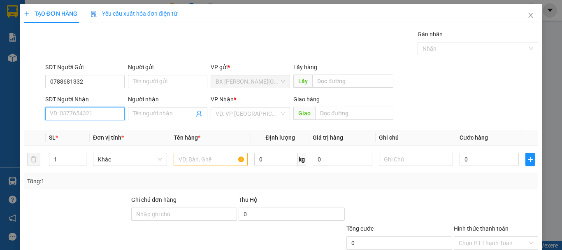
click at [96, 111] on input "SĐT Người Nhận" at bounding box center [84, 113] width 79 height 13
click at [101, 118] on input "0983060306" at bounding box center [84, 113] width 79 height 13
click at [228, 105] on div "VP Nhận *" at bounding box center [250, 101] width 79 height 12
click at [234, 121] on div "[PERSON_NAME] * VD: VP [GEOGRAPHIC_DATA]" at bounding box center [250, 109] width 79 height 29
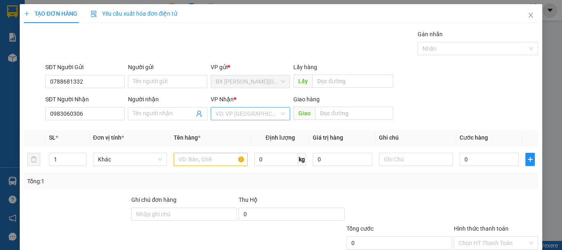
click at [245, 115] on input "search" at bounding box center [248, 113] width 64 height 12
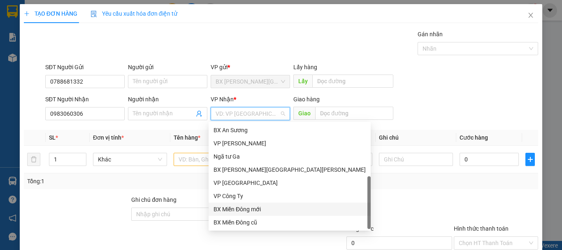
scroll to position [26, 0]
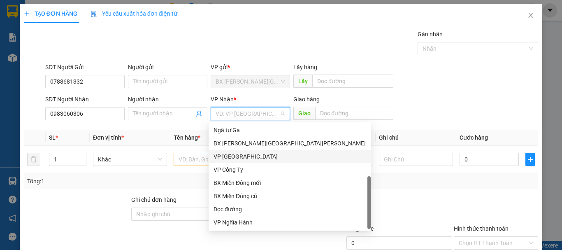
click at [249, 160] on div "VP [GEOGRAPHIC_DATA]" at bounding box center [290, 156] width 152 height 9
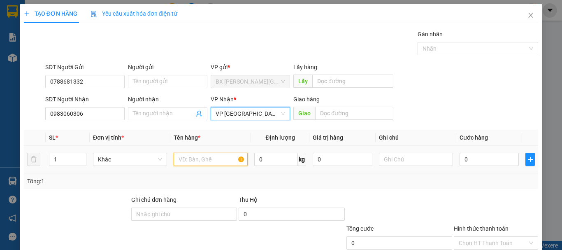
click at [201, 162] on input "text" at bounding box center [211, 159] width 74 height 13
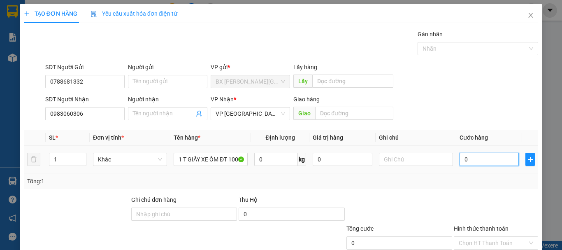
click at [474, 160] on input "0" at bounding box center [489, 159] width 59 height 13
click at [526, 11] on span "Close" at bounding box center [530, 15] width 23 height 23
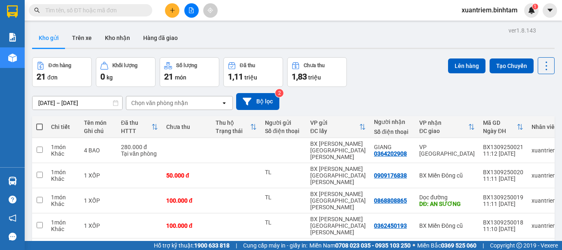
click at [170, 13] on button at bounding box center [172, 10] width 14 height 14
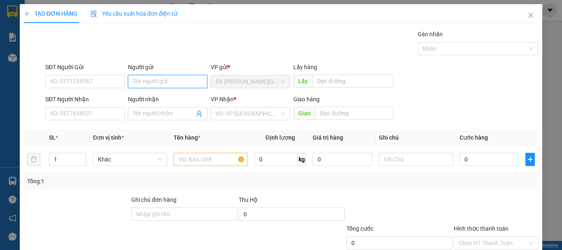
click at [156, 82] on input "Người gửi" at bounding box center [167, 81] width 79 height 13
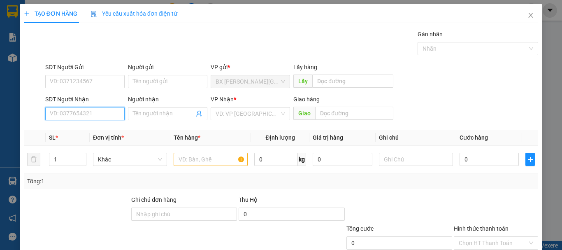
click at [111, 115] on input "SĐT Người Nhận" at bounding box center [84, 113] width 79 height 13
click at [101, 115] on input "0961888126" at bounding box center [84, 113] width 79 height 13
click at [96, 131] on div "0961888126" at bounding box center [84, 130] width 69 height 9
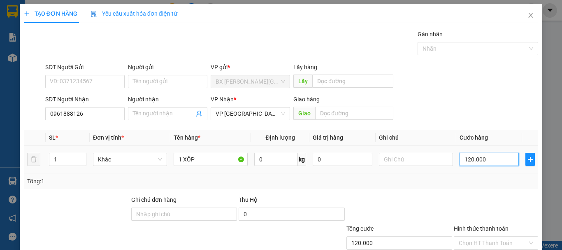
click at [481, 158] on input "120.000" at bounding box center [489, 159] width 59 height 13
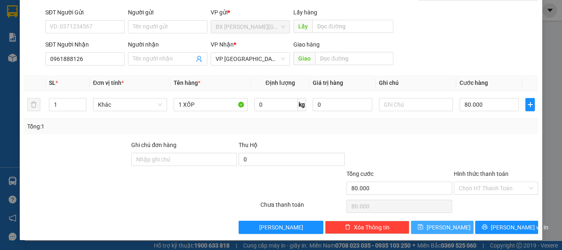
drag, startPoint x: 442, startPoint y: 230, endPoint x: 443, endPoint y: 221, distance: 9.2
click at [442, 230] on span "[PERSON_NAME]" at bounding box center [449, 227] width 44 height 9
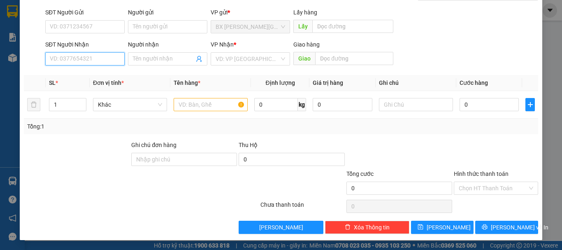
drag, startPoint x: 107, startPoint y: 58, endPoint x: 102, endPoint y: 56, distance: 5.7
click at [108, 58] on input "SĐT Người Nhận" at bounding box center [84, 58] width 79 height 13
click at [102, 56] on input "0367032888" at bounding box center [84, 58] width 79 height 13
click at [99, 62] on input "0367032888" at bounding box center [84, 58] width 79 height 13
click at [222, 57] on input "search" at bounding box center [248, 59] width 64 height 12
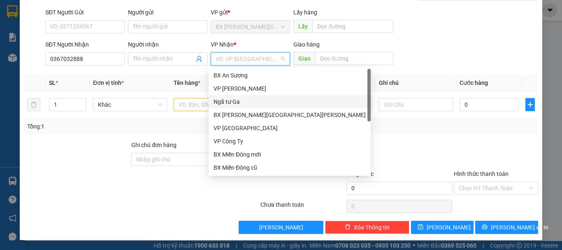
scroll to position [26, 0]
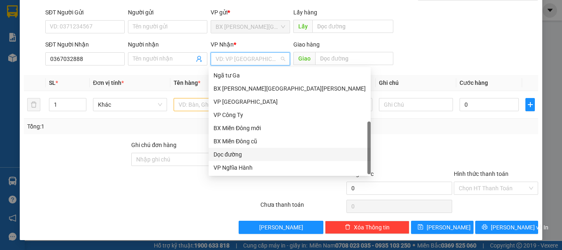
click at [263, 156] on div "Dọc đường" at bounding box center [290, 154] width 152 height 9
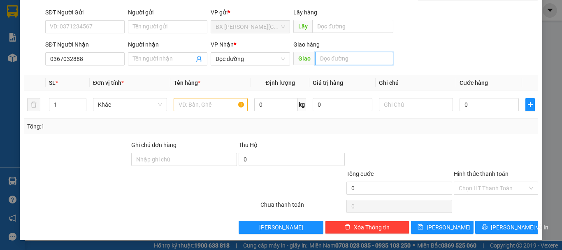
click at [338, 59] on input "text" at bounding box center [354, 58] width 78 height 13
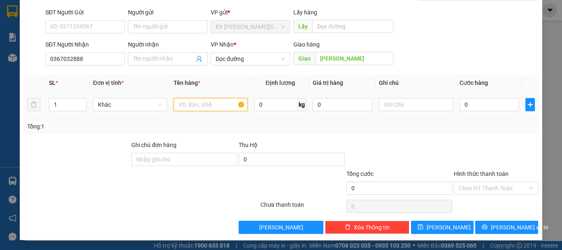
click at [196, 101] on input "text" at bounding box center [211, 104] width 74 height 13
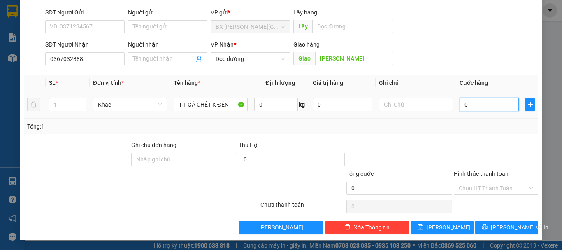
click at [487, 103] on input "0" at bounding box center [489, 104] width 59 height 13
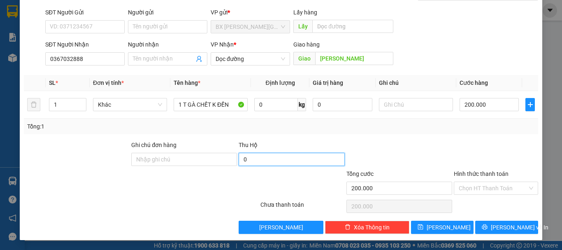
click at [287, 160] on input "0" at bounding box center [292, 159] width 106 height 13
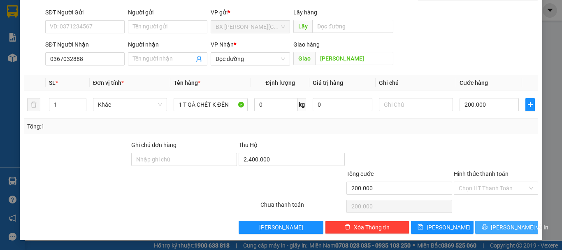
click at [513, 230] on span "[PERSON_NAME] và In" at bounding box center [520, 227] width 58 height 9
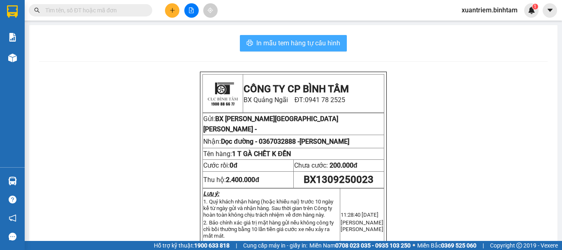
click at [321, 41] on span "In mẫu tem hàng tự cấu hình" at bounding box center [298, 43] width 84 height 10
click at [170, 9] on icon "plus" at bounding box center [173, 10] width 6 height 6
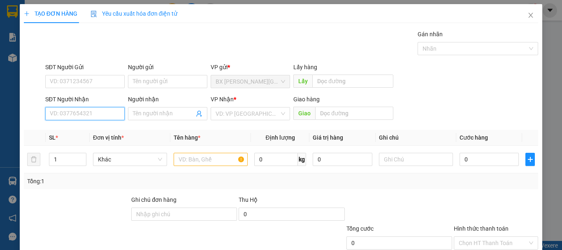
click at [99, 116] on input "SĐT Người Nhận" at bounding box center [84, 113] width 79 height 13
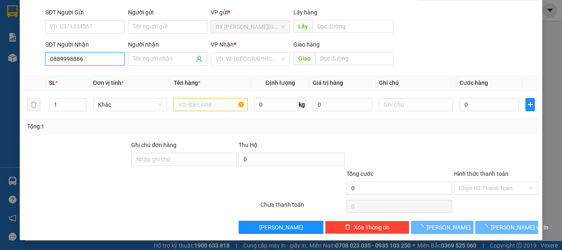
click at [98, 60] on input "0889998886" at bounding box center [84, 58] width 79 height 13
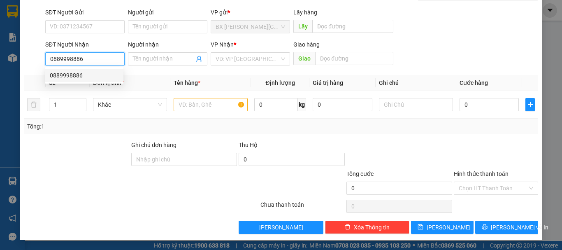
click at [73, 77] on div "0889998886" at bounding box center [84, 75] width 69 height 9
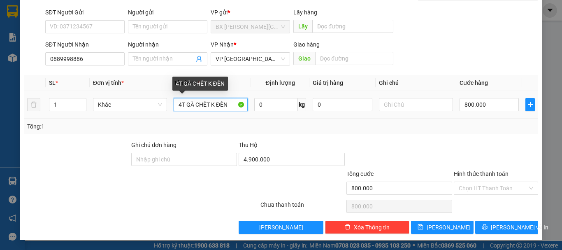
click at [181, 103] on input "4T GÀ CHẾT K ĐỀN" at bounding box center [211, 104] width 74 height 13
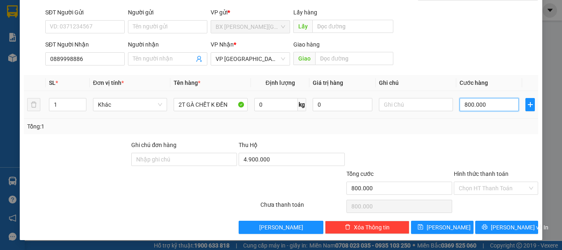
click at [472, 109] on input "800.000" at bounding box center [489, 104] width 59 height 13
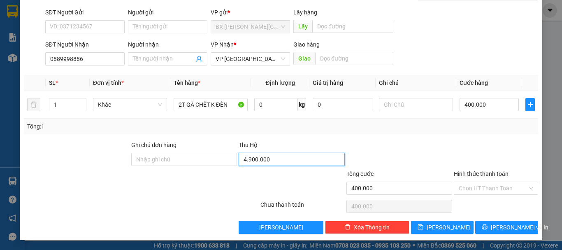
click at [277, 159] on input "4.900.000" at bounding box center [292, 159] width 106 height 13
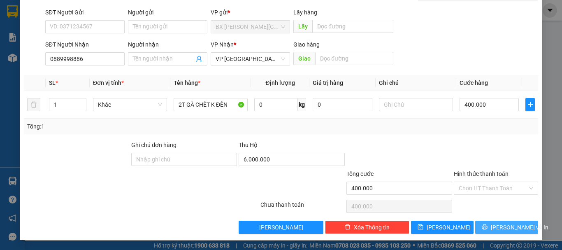
click at [506, 231] on span "[PERSON_NAME] và In" at bounding box center [520, 227] width 58 height 9
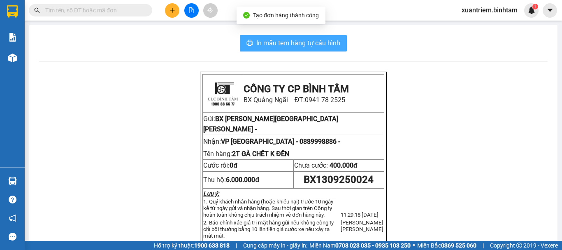
click at [317, 43] on span "In mẫu tem hàng tự cấu hình" at bounding box center [298, 43] width 84 height 10
click at [334, 43] on span "In mẫu tem hàng tự cấu hình" at bounding box center [298, 43] width 84 height 10
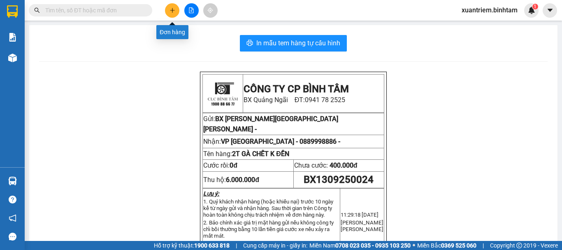
click at [172, 10] on icon "plus" at bounding box center [172, 10] width 0 height 5
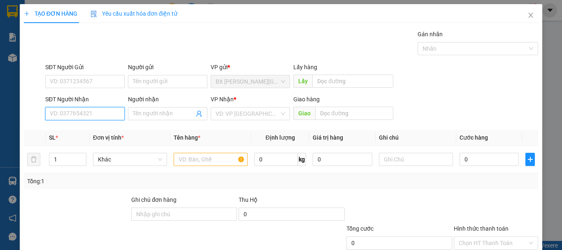
click at [91, 115] on input "SĐT Người Nhận" at bounding box center [84, 113] width 79 height 13
click at [91, 115] on input "0981617118" at bounding box center [84, 113] width 79 height 13
click at [94, 128] on div "0981617118" at bounding box center [84, 130] width 69 height 9
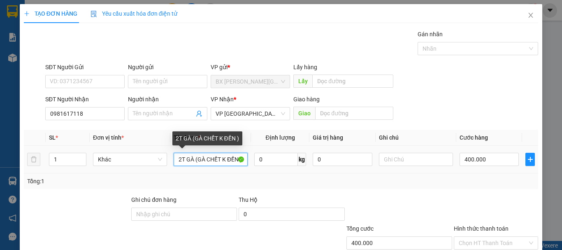
click at [178, 160] on input "2T GÀ (GÀ CHẾT K ĐỀN )" at bounding box center [211, 159] width 74 height 13
click at [180, 159] on input "2T GÀ (GÀ CHẾT K ĐỀN )" at bounding box center [211, 159] width 74 height 13
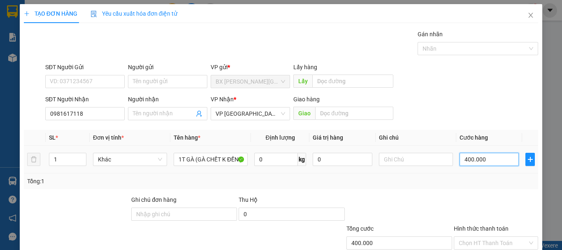
click at [480, 160] on input "400.000" at bounding box center [489, 159] width 59 height 13
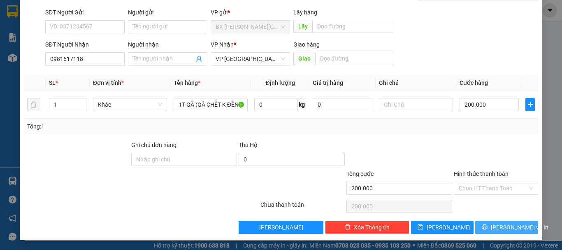
click at [488, 225] on icon "printer" at bounding box center [485, 227] width 6 height 6
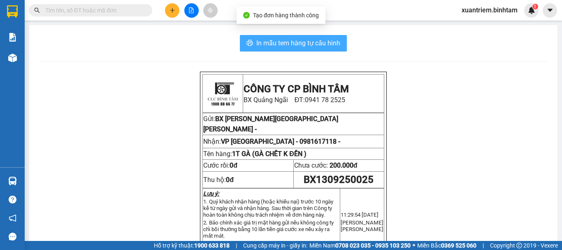
click at [278, 42] on span "In mẫu tem hàng tự cấu hình" at bounding box center [298, 43] width 84 height 10
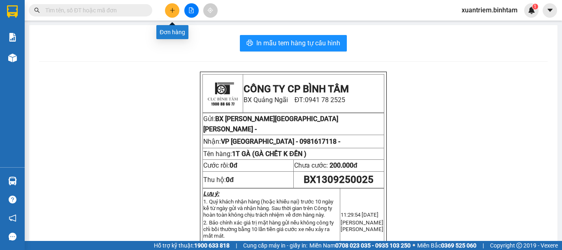
click at [170, 9] on icon "plus" at bounding box center [173, 10] width 6 height 6
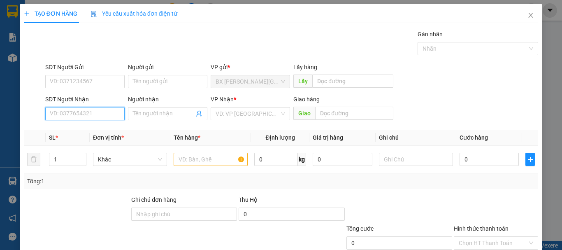
click at [97, 114] on input "SĐT Người Nhận" at bounding box center [84, 113] width 79 height 13
click at [98, 113] on input "0366782422" at bounding box center [84, 113] width 79 height 13
click at [93, 132] on div "0366782422" at bounding box center [84, 130] width 69 height 9
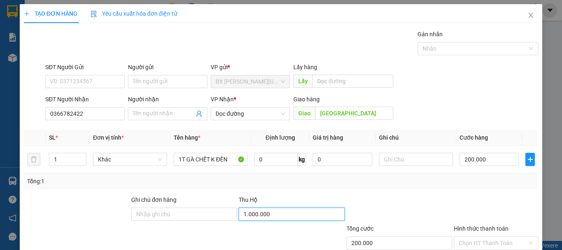
click at [308, 214] on input "1.000.000" at bounding box center [292, 213] width 106 height 13
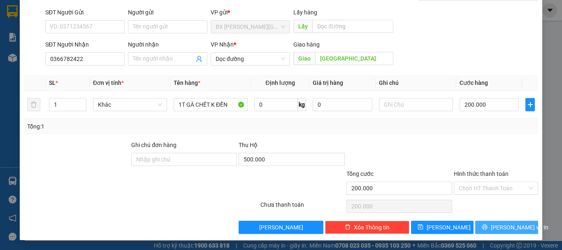
click at [505, 225] on span "[PERSON_NAME] và In" at bounding box center [520, 227] width 58 height 9
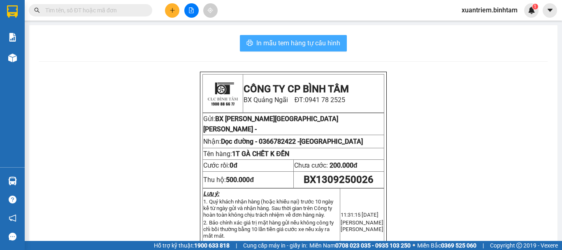
click at [293, 45] on span "In mẫu tem hàng tự cấu hình" at bounding box center [298, 43] width 84 height 10
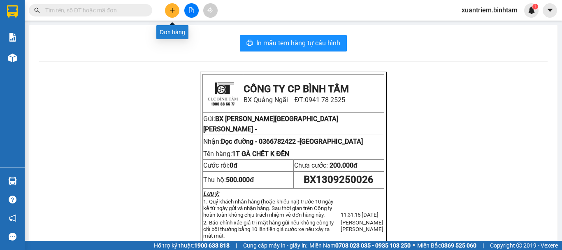
click at [170, 9] on icon "plus" at bounding box center [173, 10] width 6 height 6
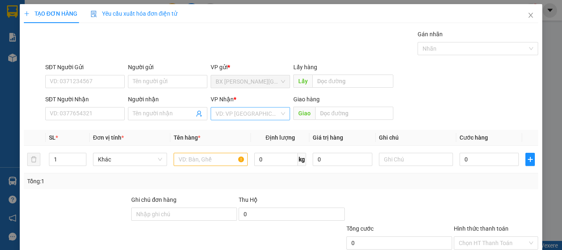
click at [253, 113] on input "search" at bounding box center [248, 113] width 64 height 12
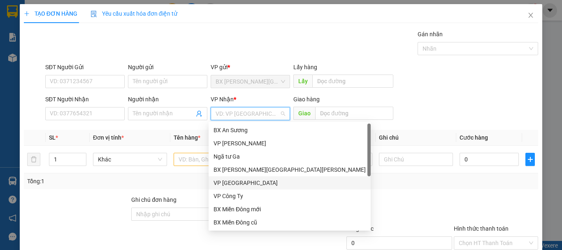
click at [235, 182] on div "VP [GEOGRAPHIC_DATA]" at bounding box center [290, 182] width 152 height 9
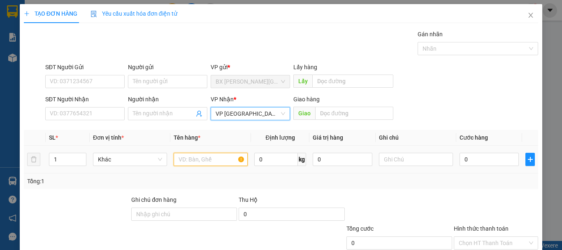
click at [192, 158] on input "text" at bounding box center [211, 159] width 74 height 13
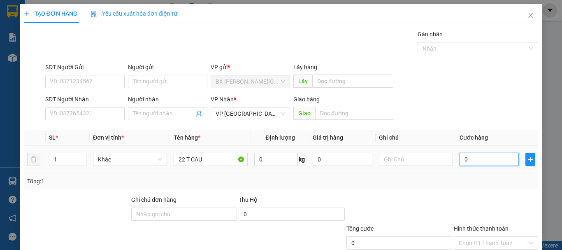
click at [471, 158] on input "0" at bounding box center [489, 159] width 59 height 13
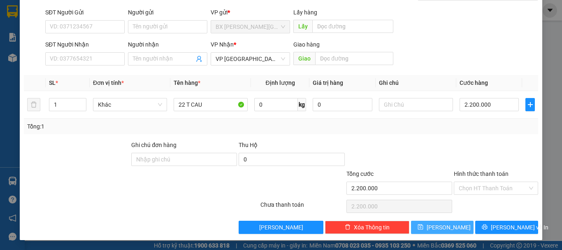
click at [442, 221] on button "[PERSON_NAME]" at bounding box center [442, 227] width 63 height 13
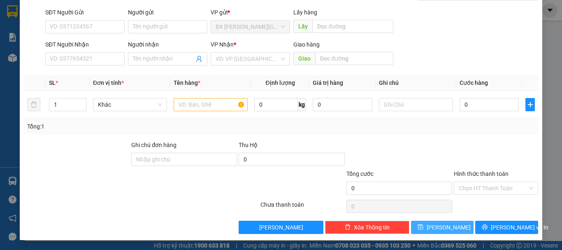
scroll to position [0, 0]
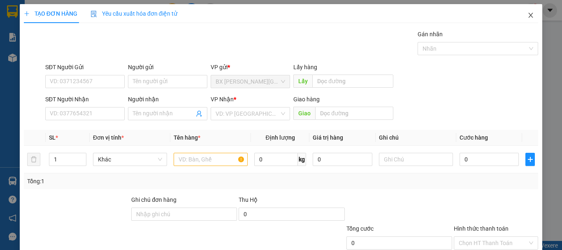
click at [528, 19] on icon "close" at bounding box center [531, 15] width 7 height 7
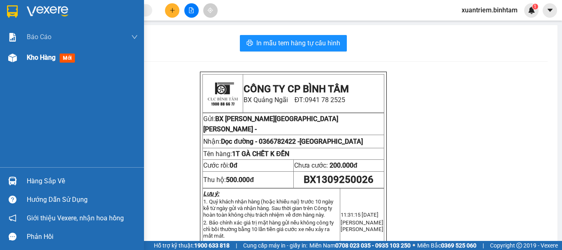
drag, startPoint x: 15, startPoint y: 61, endPoint x: 110, endPoint y: 104, distance: 103.9
click at [16, 61] on img at bounding box center [12, 58] width 9 height 9
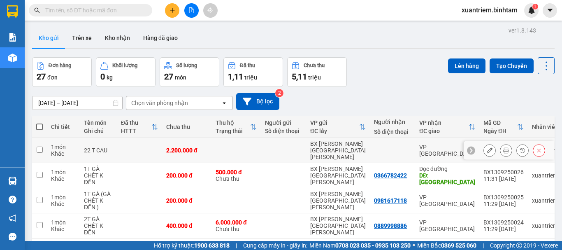
click at [97, 147] on div "22 T CAU" at bounding box center [98, 150] width 29 height 7
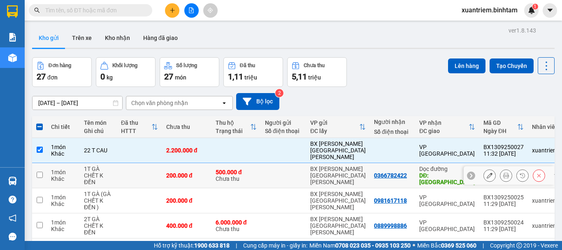
click at [98, 166] on div "1T GÀ CHẾT K ĐỀN" at bounding box center [98, 175] width 29 height 20
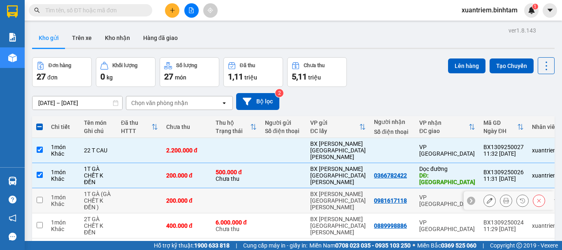
drag, startPoint x: 94, startPoint y: 189, endPoint x: 90, endPoint y: 213, distance: 23.8
click at [94, 191] on div "1T GÀ (GÀ CHẾT K ĐỀN )" at bounding box center [98, 201] width 29 height 20
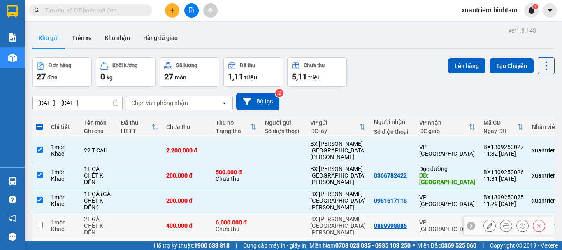
click at [89, 217] on div "2T GÀ CHẾT K ĐỀN" at bounding box center [98, 226] width 29 height 20
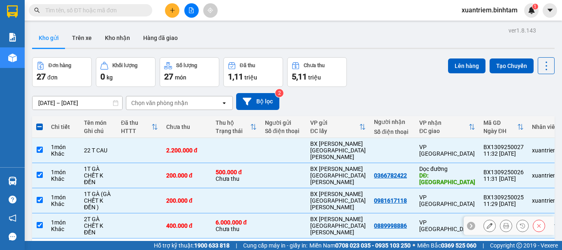
scroll to position [146, 0]
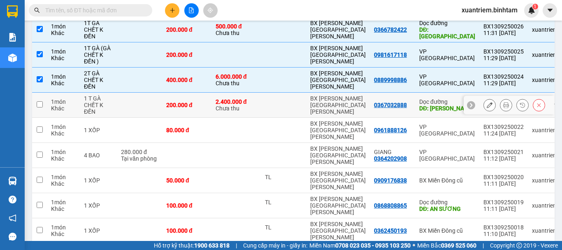
click at [93, 103] on div "1 T GÀ CHẾT K ĐỀN" at bounding box center [98, 105] width 29 height 20
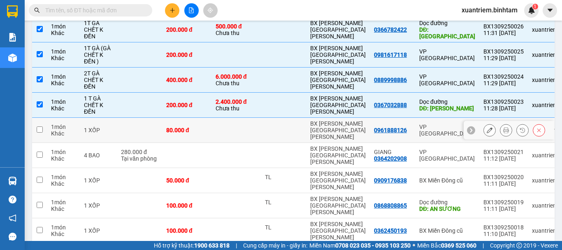
click at [88, 127] on div "1 XỐP" at bounding box center [98, 130] width 29 height 7
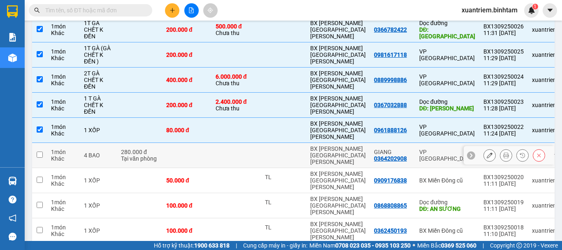
click at [82, 143] on td "4 BAO" at bounding box center [98, 155] width 37 height 25
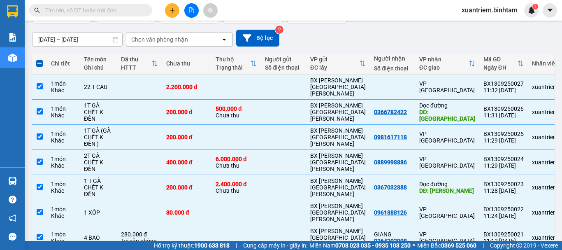
scroll to position [0, 0]
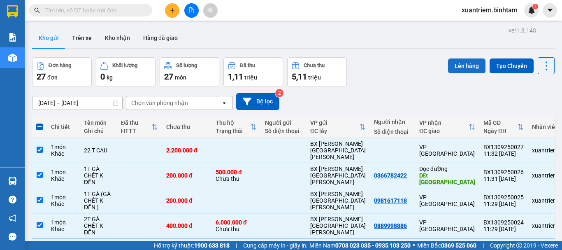
click at [452, 65] on button "Lên hàng" at bounding box center [466, 65] width 37 height 15
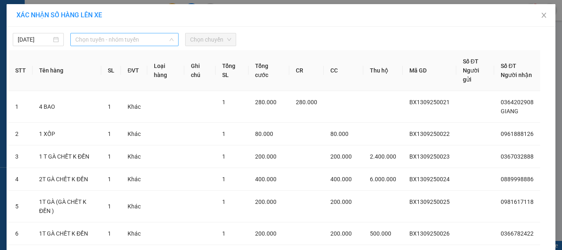
drag, startPoint x: 116, startPoint y: 37, endPoint x: 121, endPoint y: 74, distance: 37.0
click at [116, 38] on span "Chọn tuyến - nhóm tuyến" at bounding box center [124, 39] width 98 height 12
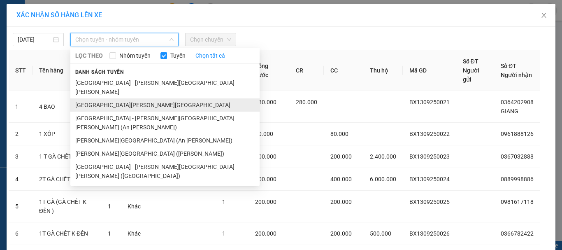
click at [126, 98] on li "[GEOGRAPHIC_DATA][PERSON_NAME][GEOGRAPHIC_DATA]" at bounding box center [164, 104] width 189 height 13
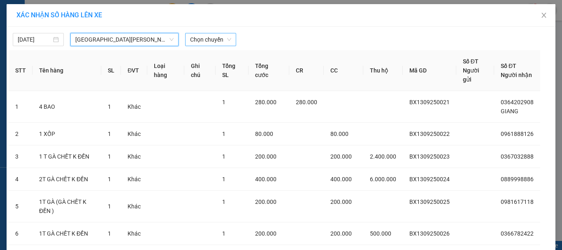
click at [219, 44] on span "Chọn chuyến" at bounding box center [210, 39] width 41 height 12
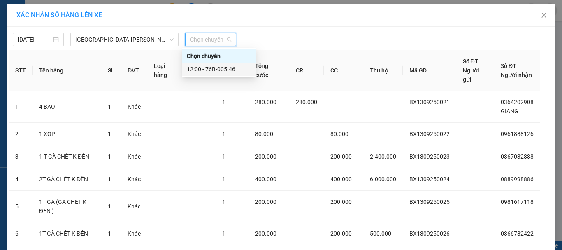
click at [217, 64] on div "12:00 - 76B-005.46" at bounding box center [219, 69] width 74 height 13
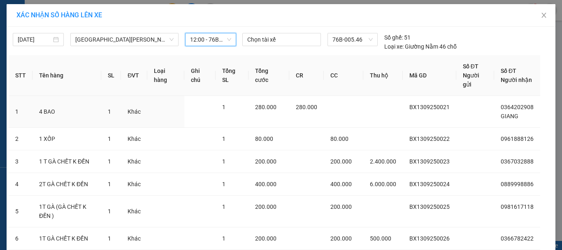
scroll to position [83, 0]
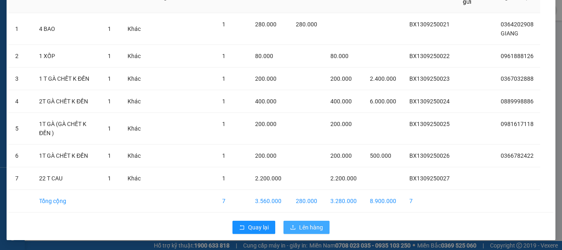
click at [314, 231] on span "Lên hàng" at bounding box center [311, 227] width 24 height 9
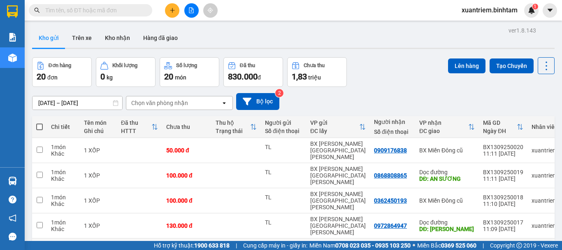
click at [246, 238] on td at bounding box center [236, 250] width 49 height 25
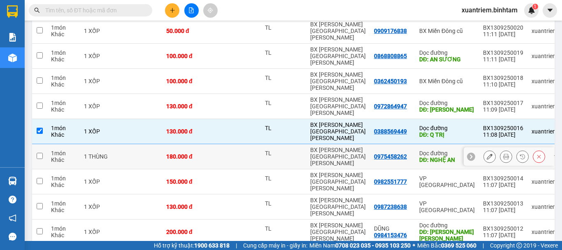
click at [182, 153] on div "180.000 đ" at bounding box center [186, 156] width 41 height 7
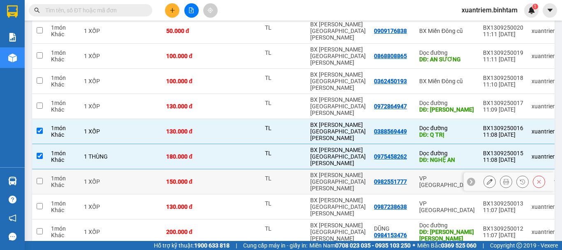
click at [175, 178] on div "150.000 đ" at bounding box center [186, 181] width 41 height 7
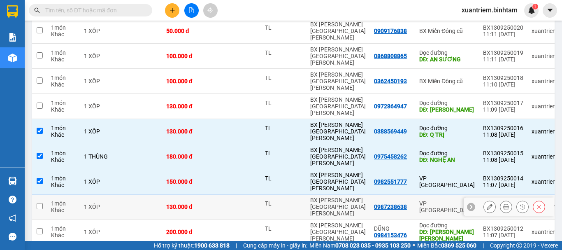
click at [157, 194] on td at bounding box center [139, 206] width 45 height 25
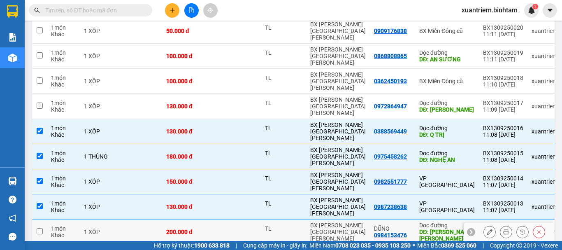
click at [153, 219] on td at bounding box center [139, 231] width 45 height 25
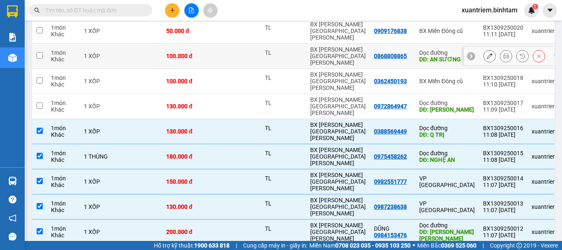
scroll to position [0, 0]
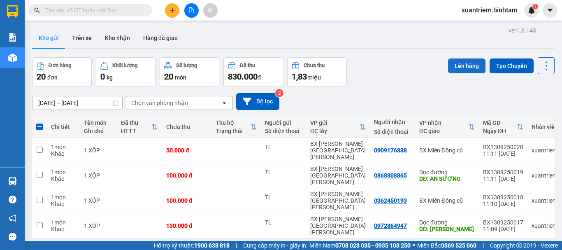
click at [450, 73] on button "Lên hàng" at bounding box center [466, 65] width 37 height 15
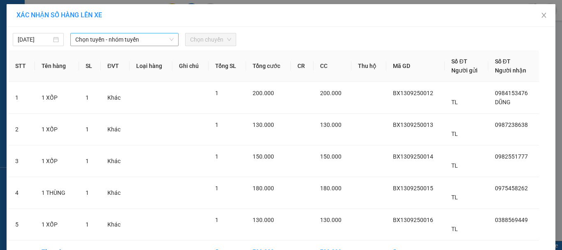
click at [116, 43] on span "Chọn tuyến - nhóm tuyến" at bounding box center [124, 39] width 98 height 12
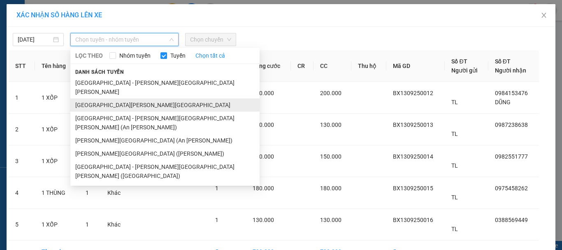
click at [136, 98] on li "[GEOGRAPHIC_DATA][PERSON_NAME][GEOGRAPHIC_DATA]" at bounding box center [164, 104] width 189 height 13
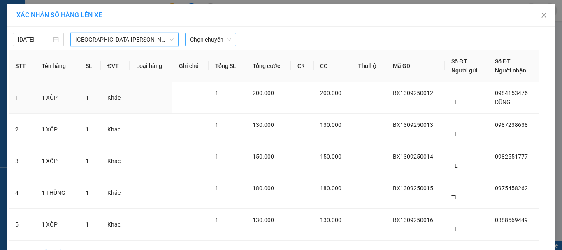
click at [229, 40] on div "Chọn chuyến" at bounding box center [210, 39] width 51 height 13
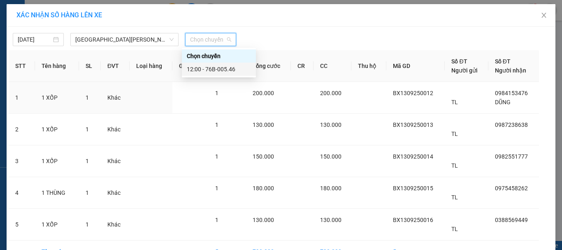
drag, startPoint x: 211, startPoint y: 65, endPoint x: 212, endPoint y: 70, distance: 5.4
click at [211, 65] on div "12:00 - 76B-005.46" at bounding box center [219, 69] width 64 height 9
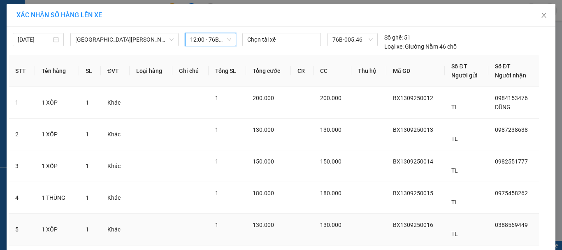
scroll to position [56, 0]
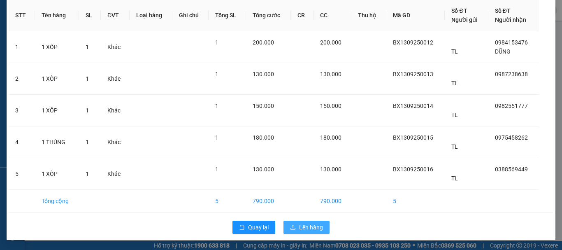
click at [291, 223] on button "Lên hàng" at bounding box center [307, 227] width 46 height 13
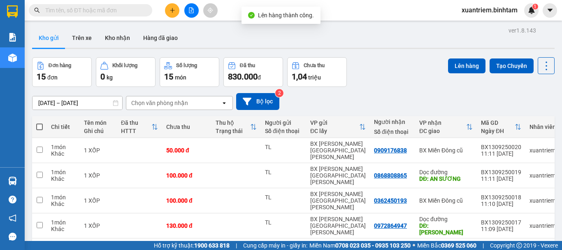
scroll to position [123, 0]
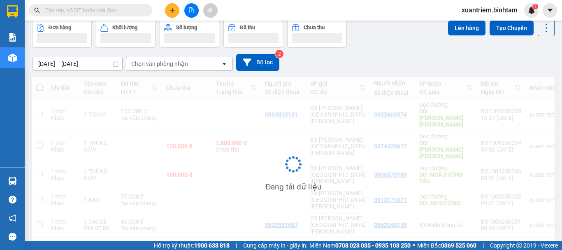
scroll to position [0, 0]
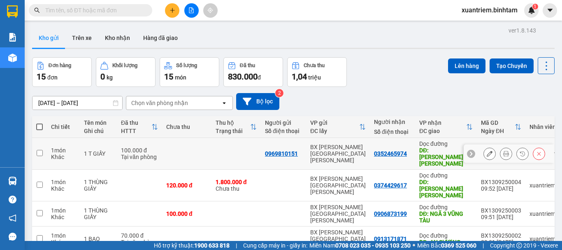
click at [195, 143] on td at bounding box center [186, 154] width 49 height 32
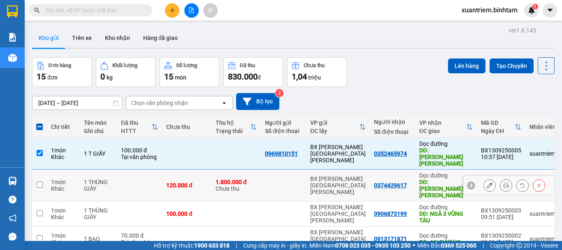
click at [181, 170] on td "120.000 đ" at bounding box center [186, 186] width 49 height 32
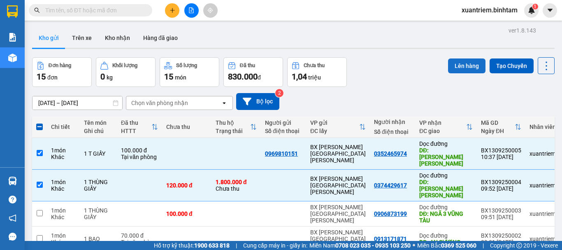
click at [459, 68] on button "Lên hàng" at bounding box center [466, 65] width 37 height 15
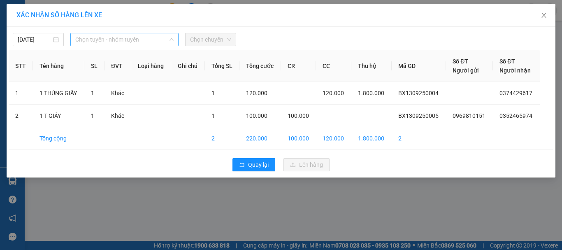
drag, startPoint x: 119, startPoint y: 35, endPoint x: 126, endPoint y: 66, distance: 32.2
click at [119, 35] on span "Chọn tuyến - nhóm tuyến" at bounding box center [124, 39] width 98 height 12
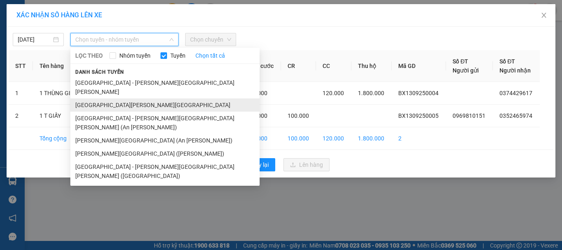
click at [124, 98] on li "[GEOGRAPHIC_DATA][PERSON_NAME][GEOGRAPHIC_DATA]" at bounding box center [164, 104] width 189 height 13
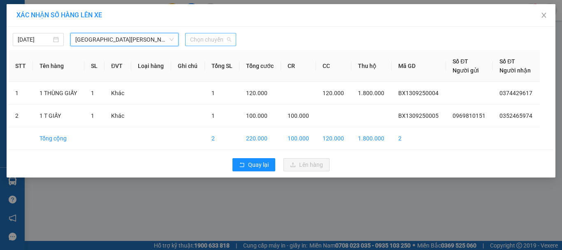
click at [226, 35] on span "Chọn chuyến" at bounding box center [210, 39] width 41 height 12
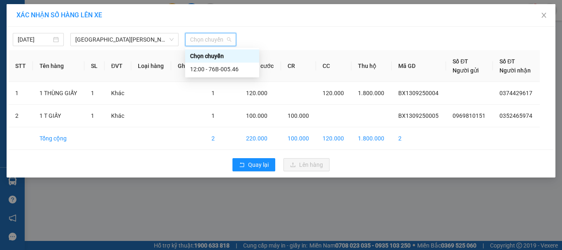
click at [218, 62] on div "Chọn chuyến" at bounding box center [222, 55] width 74 height 13
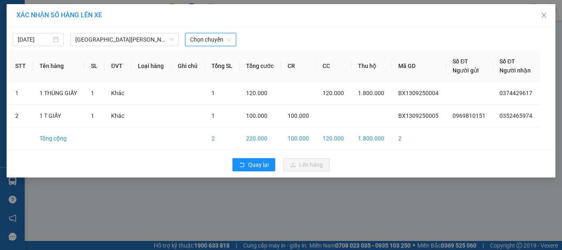
click at [225, 43] on span "Chọn chuyến" at bounding box center [210, 39] width 41 height 12
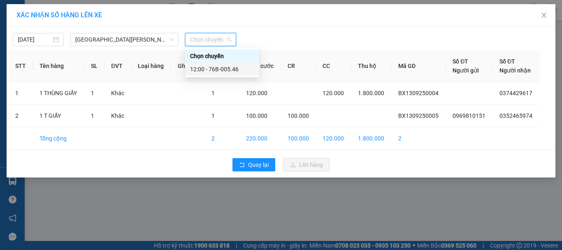
drag, startPoint x: 211, startPoint y: 70, endPoint x: 222, endPoint y: 73, distance: 11.9
click at [212, 70] on div "12:00 - 76B-005.46" at bounding box center [222, 69] width 64 height 9
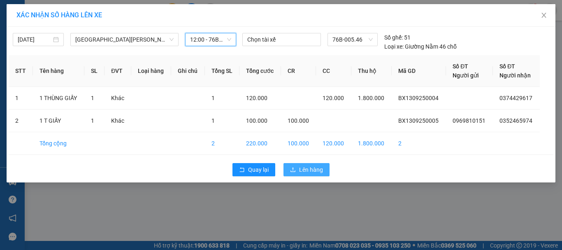
click at [317, 170] on span "Lên hàng" at bounding box center [311, 169] width 24 height 9
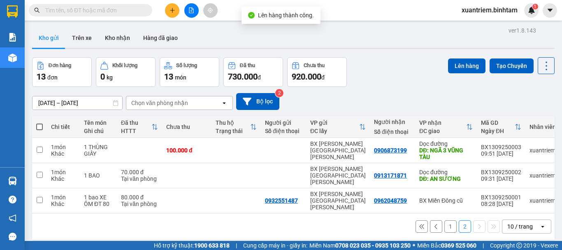
click at [445, 220] on button "1" at bounding box center [451, 226] width 12 height 12
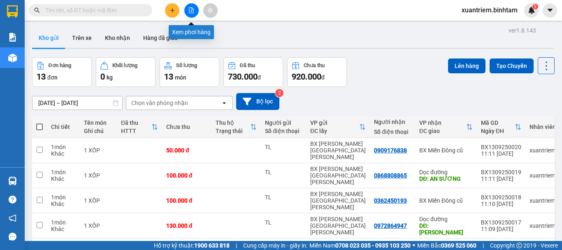
click at [188, 14] on button at bounding box center [191, 10] width 14 height 14
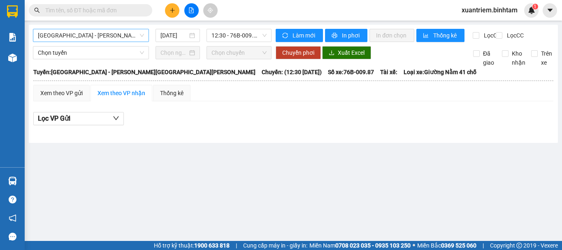
click at [116, 38] on span "[GEOGRAPHIC_DATA] - [PERSON_NAME][GEOGRAPHIC_DATA][PERSON_NAME]" at bounding box center [91, 35] width 106 height 12
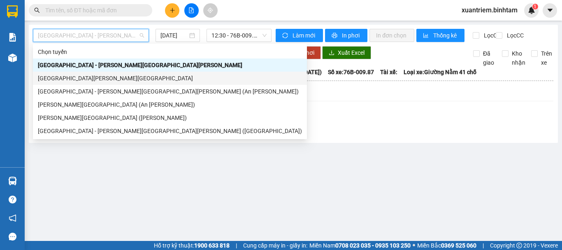
click at [86, 81] on div "[GEOGRAPHIC_DATA][PERSON_NAME][GEOGRAPHIC_DATA]" at bounding box center [170, 78] width 264 height 9
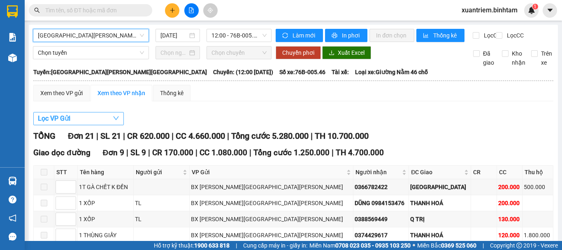
click at [95, 125] on button "Lọc VP Gửi" at bounding box center [78, 118] width 91 height 13
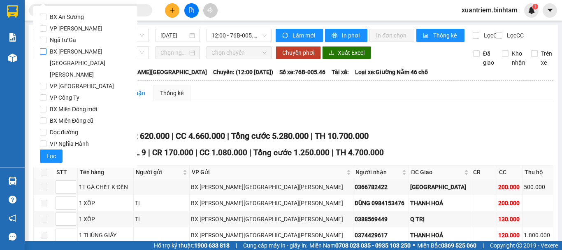
click at [91, 52] on span "BX [PERSON_NAME][GEOGRAPHIC_DATA][PERSON_NAME]" at bounding box center [89, 63] width 84 height 35
click at [47, 52] on input "BX [PERSON_NAME][GEOGRAPHIC_DATA][PERSON_NAME]" at bounding box center [43, 51] width 7 height 7
drag, startPoint x: 46, startPoint y: 133, endPoint x: 173, endPoint y: 71, distance: 141.4
click at [48, 149] on button "Lọc" at bounding box center [51, 155] width 23 height 13
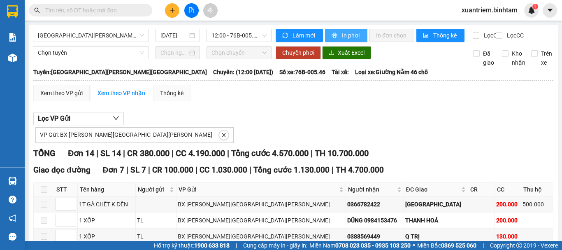
click at [351, 39] on span "In phơi" at bounding box center [351, 35] width 19 height 9
